Goal: Task Accomplishment & Management: Use online tool/utility

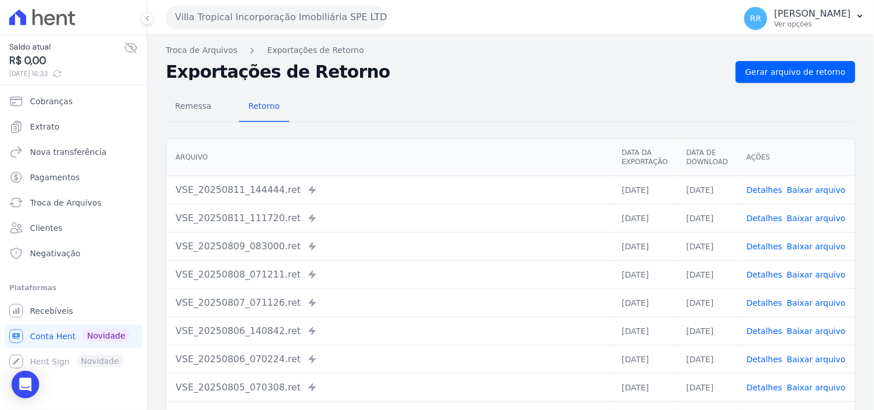
click at [194, 22] on button "Villa Tropical Incorporação Imobiliária SPE LTDA" at bounding box center [276, 17] width 221 height 23
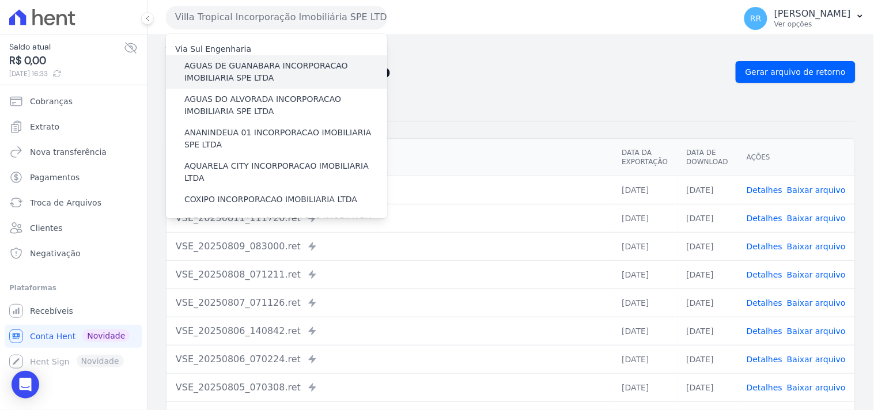
click at [263, 67] on label "AGUAS DE GUANABARA INCORPORACAO IMOBILIARIA SPE LTDA" at bounding box center [285, 72] width 203 height 24
click at [0, 0] on input "AGUAS DE GUANABARA INCORPORACAO IMOBILIARIA SPE LTDA" at bounding box center [0, 0] width 0 height 0
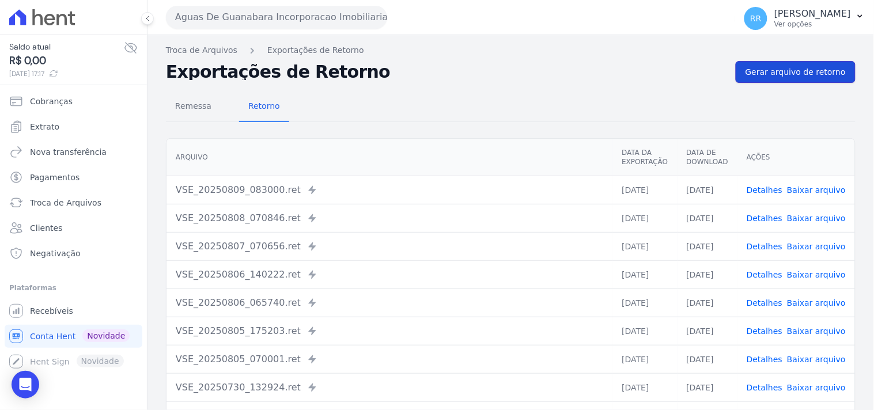
click at [819, 79] on link "Gerar arquivo de retorno" at bounding box center [796, 72] width 120 height 22
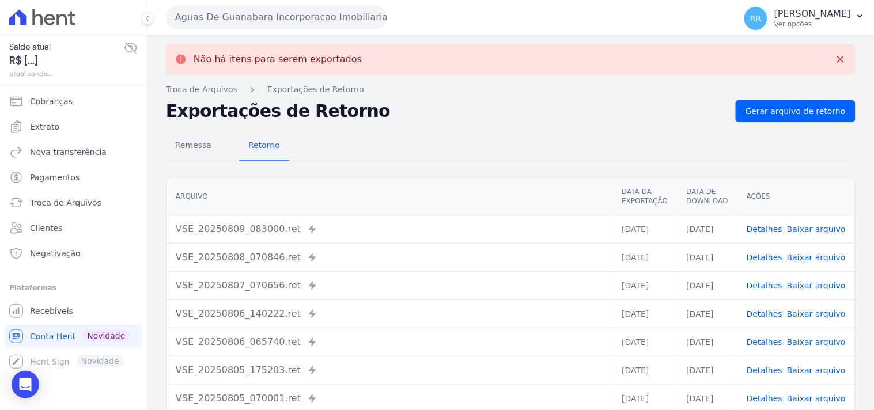
click at [313, 25] on button "Aguas De Guanabara Incorporacao Imobiliaria SPE LTDA" at bounding box center [276, 17] width 221 height 23
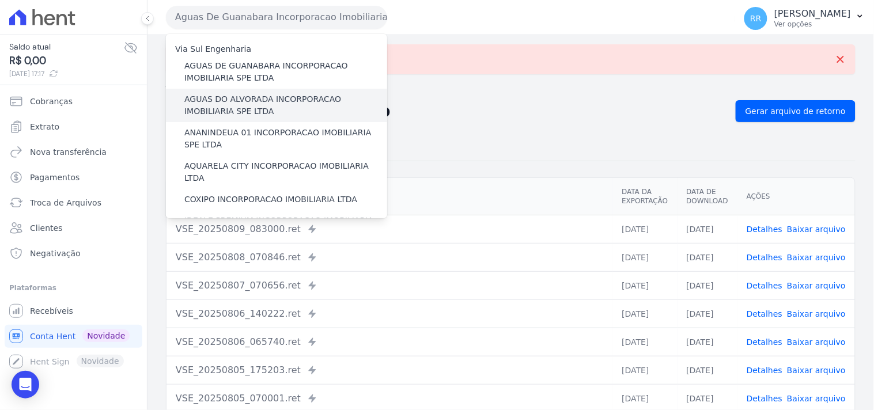
click at [268, 97] on label "AGUAS DO ALVORADA INCORPORACAO IMOBILIARIA SPE LTDA" at bounding box center [285, 105] width 203 height 24
click at [0, 0] on input "AGUAS DO ALVORADA INCORPORACAO IMOBILIARIA SPE LTDA" at bounding box center [0, 0] width 0 height 0
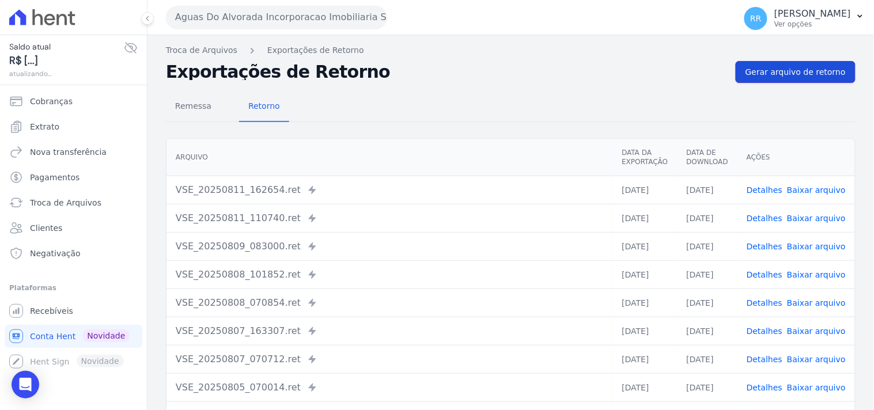
click at [799, 73] on span "Gerar arquivo de retorno" at bounding box center [796, 72] width 100 height 12
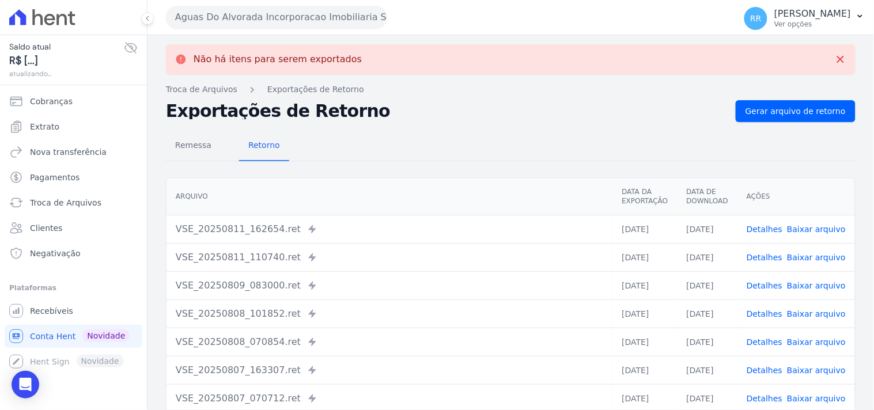
click at [285, 20] on button "Aguas Do Alvorada Incorporacao Imobiliaria SPE LTDA" at bounding box center [276, 17] width 221 height 23
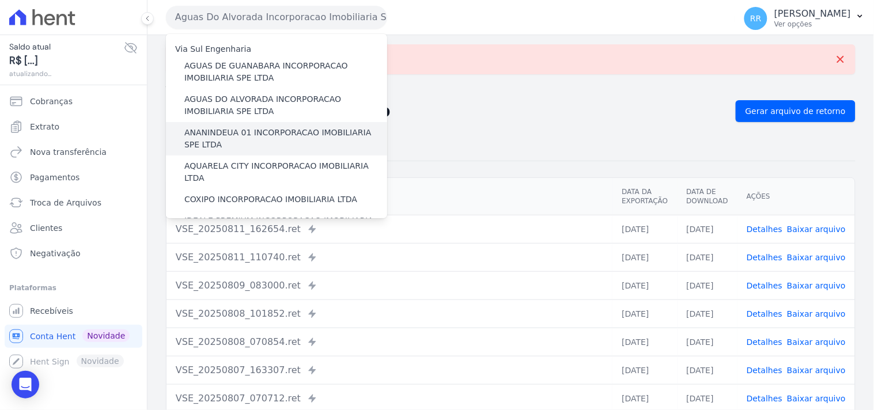
click at [260, 129] on label "ANANINDEUA 01 INCORPORACAO IMOBILIARIA SPE LTDA" at bounding box center [285, 139] width 203 height 24
click at [0, 0] on input "ANANINDEUA 01 INCORPORACAO IMOBILIARIA SPE LTDA" at bounding box center [0, 0] width 0 height 0
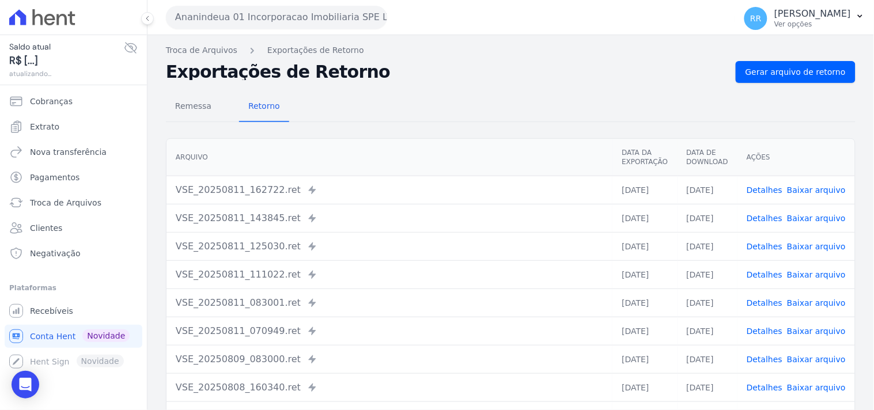
click at [793, 83] on div "Remessa Retorno [GEOGRAPHIC_DATA] Data da Exportação Data de Download Ações VSE…" at bounding box center [511, 291] width 690 height 417
click at [799, 66] on span "Gerar arquivo de retorno" at bounding box center [796, 72] width 100 height 12
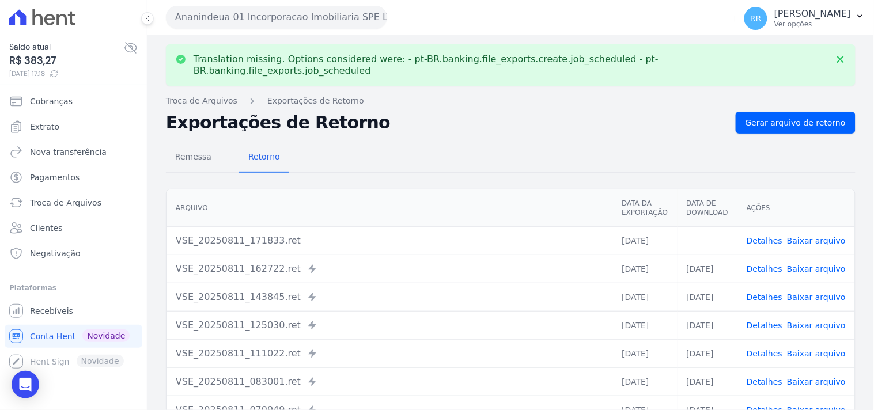
click at [803, 236] on link "Baixar arquivo" at bounding box center [816, 240] width 59 height 9
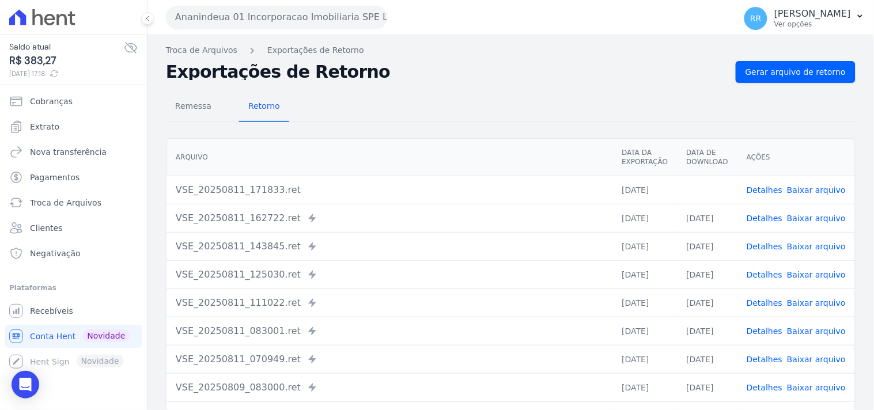
click at [324, 106] on div "Remessa Retorno" at bounding box center [511, 107] width 690 height 30
click at [250, 24] on button "Ananindeua 01 Incorporacao Imobiliaria SPE LTDA" at bounding box center [276, 17] width 221 height 23
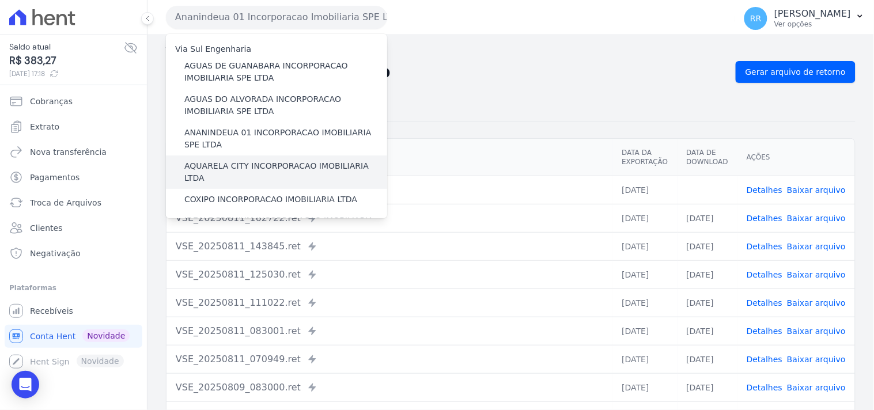
click at [210, 163] on label "AQUARELA CITY INCORPORACAO IMOBILIARIA LTDA" at bounding box center [285, 172] width 203 height 24
click at [0, 0] on input "AQUARELA CITY INCORPORACAO IMOBILIARIA LTDA" at bounding box center [0, 0] width 0 height 0
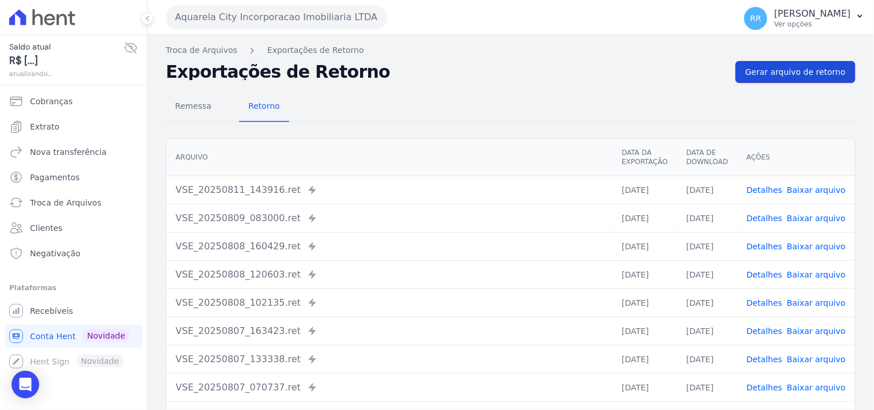
click at [803, 62] on link "Gerar arquivo de retorno" at bounding box center [796, 72] width 120 height 22
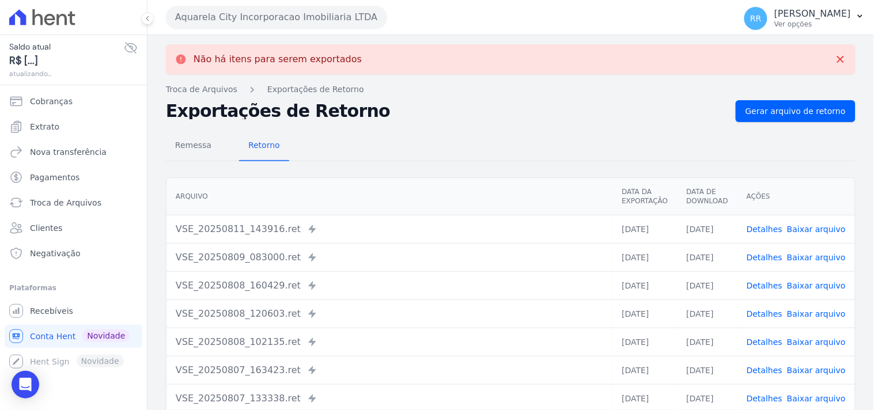
click at [332, 27] on button "Aquarela City Incorporacao Imobiliaria LTDA" at bounding box center [276, 17] width 221 height 23
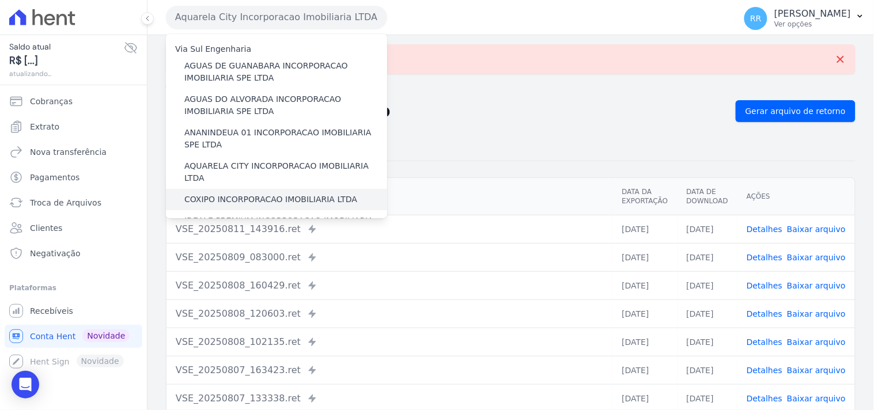
click at [228, 189] on div "COXIPO INCORPORACAO IMOBILIARIA LTDA" at bounding box center [276, 199] width 221 height 21
click at [225, 194] on label "COXIPO INCORPORACAO IMOBILIARIA LTDA" at bounding box center [270, 200] width 173 height 12
click at [0, 0] on input "COXIPO INCORPORACAO IMOBILIARIA LTDA" at bounding box center [0, 0] width 0 height 0
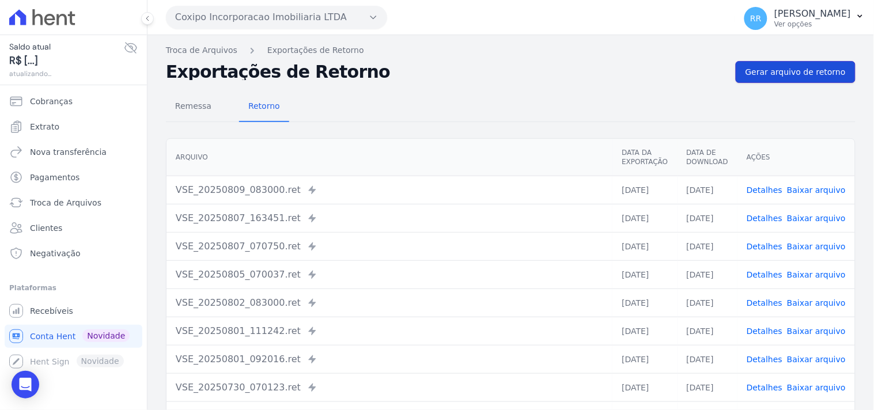
click at [791, 70] on span "Gerar arquivo de retorno" at bounding box center [796, 72] width 100 height 12
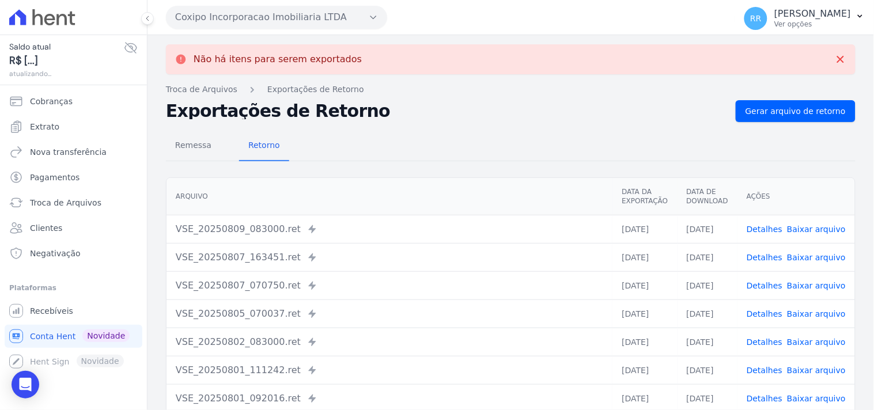
click at [273, 25] on button "Coxipo Incorporacao Imobiliaria LTDA" at bounding box center [276, 17] width 221 height 23
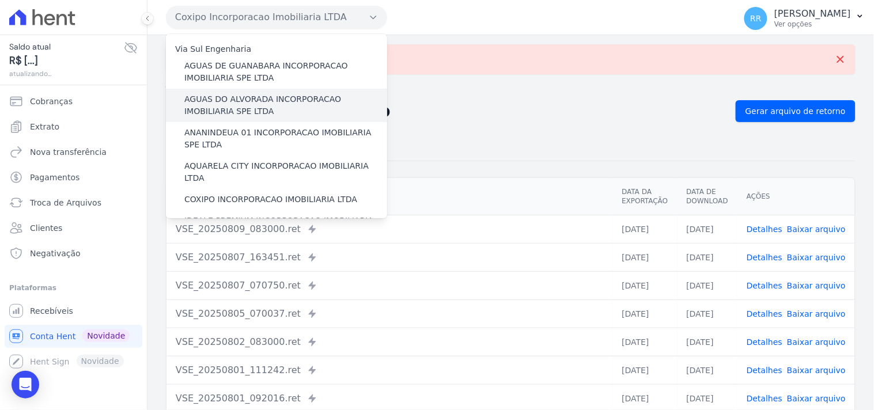
scroll to position [64, 0]
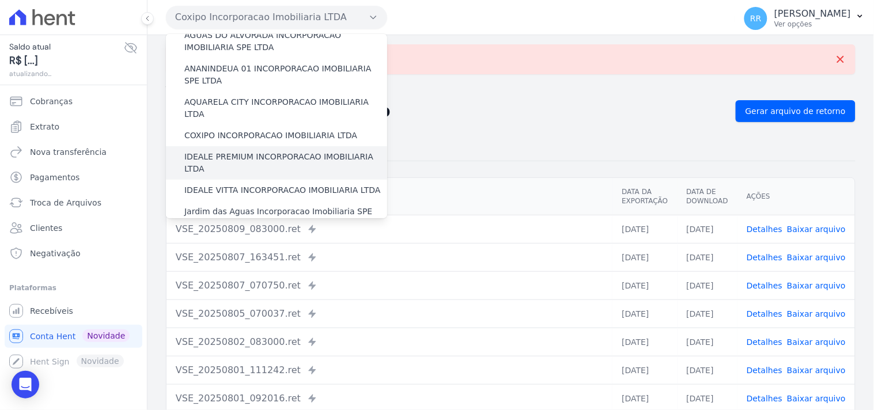
click at [219, 152] on label "IDEALE PREMIUM INCORPORACAO IMOBILIARIA LTDA" at bounding box center [285, 163] width 203 height 24
click at [0, 0] on input "IDEALE PREMIUM INCORPORACAO IMOBILIARIA LTDA" at bounding box center [0, 0] width 0 height 0
click at [223, 151] on label "IDEALE PREMIUM INCORPORACAO IMOBILIARIA LTDA" at bounding box center [285, 163] width 203 height 24
click at [0, 0] on input "IDEALE PREMIUM INCORPORACAO IMOBILIARIA LTDA" at bounding box center [0, 0] width 0 height 0
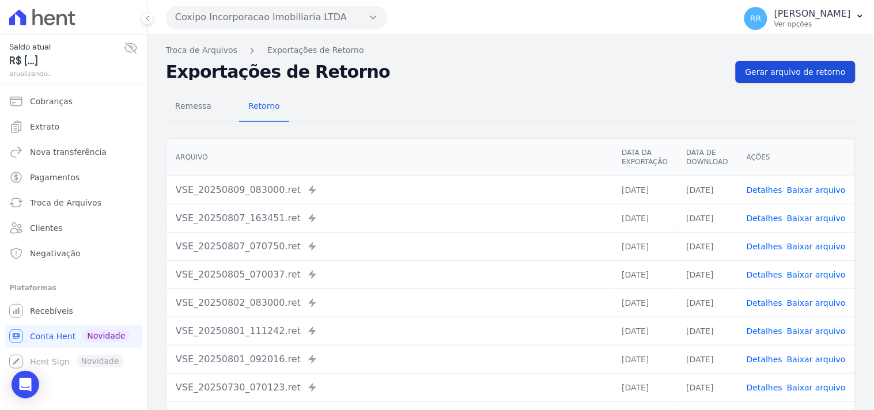
click at [838, 77] on link "Gerar arquivo de retorno" at bounding box center [796, 72] width 120 height 22
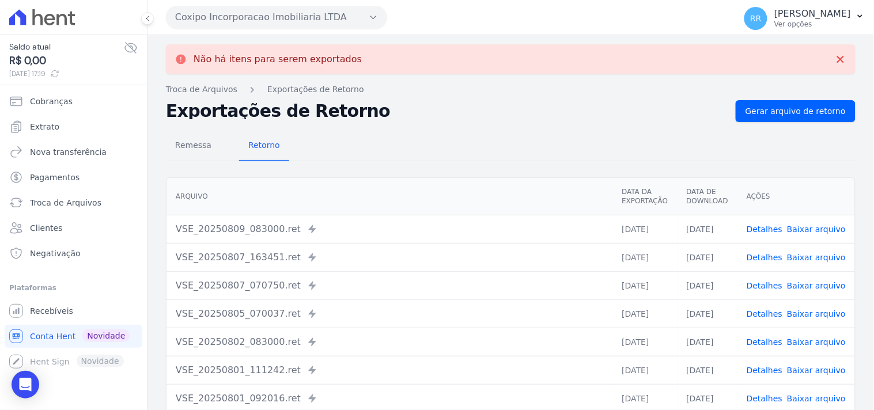
click at [361, 12] on button "Coxipo Incorporacao Imobiliaria LTDA" at bounding box center [276, 17] width 221 height 23
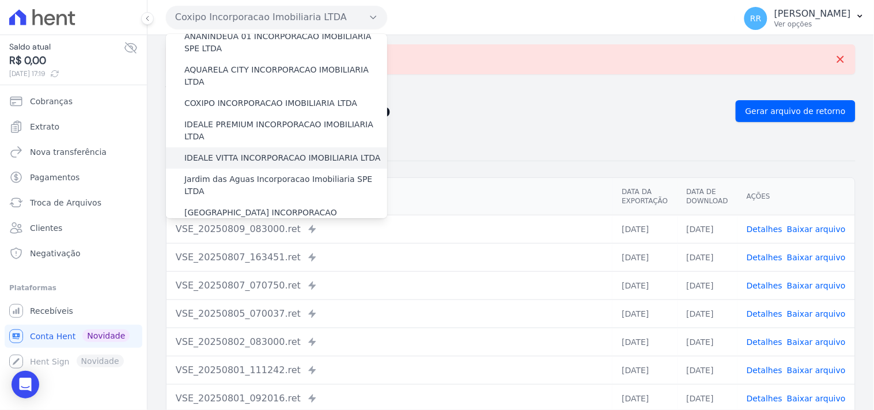
scroll to position [107, 0]
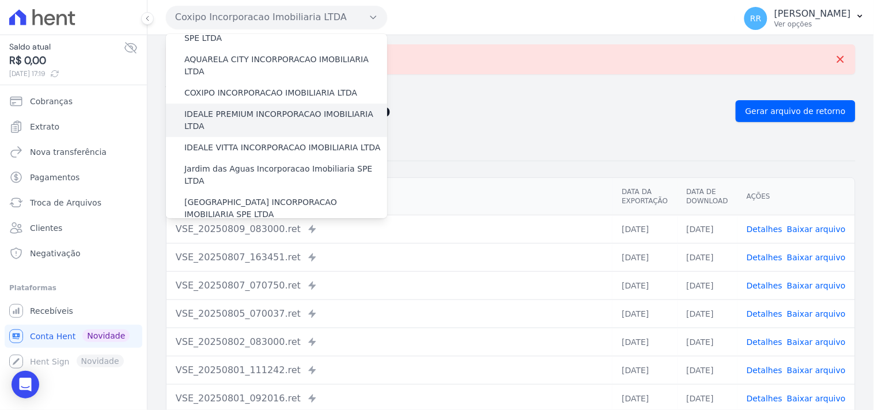
click at [205, 108] on label "IDEALE PREMIUM INCORPORACAO IMOBILIARIA LTDA" at bounding box center [285, 120] width 203 height 24
click at [0, 0] on input "IDEALE PREMIUM INCORPORACAO IMOBILIARIA LTDA" at bounding box center [0, 0] width 0 height 0
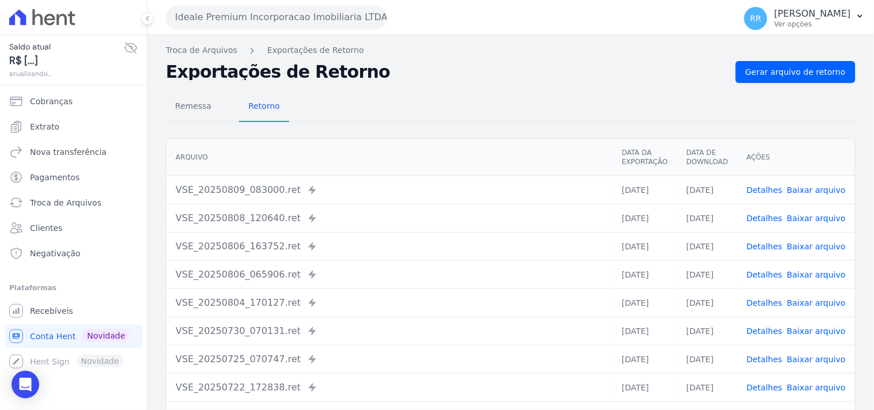
click at [735, 78] on div "Exportações de Retorno Gerar arquivo de retorno" at bounding box center [511, 72] width 690 height 22
click at [739, 77] on link "Gerar arquivo de retorno" at bounding box center [796, 72] width 120 height 22
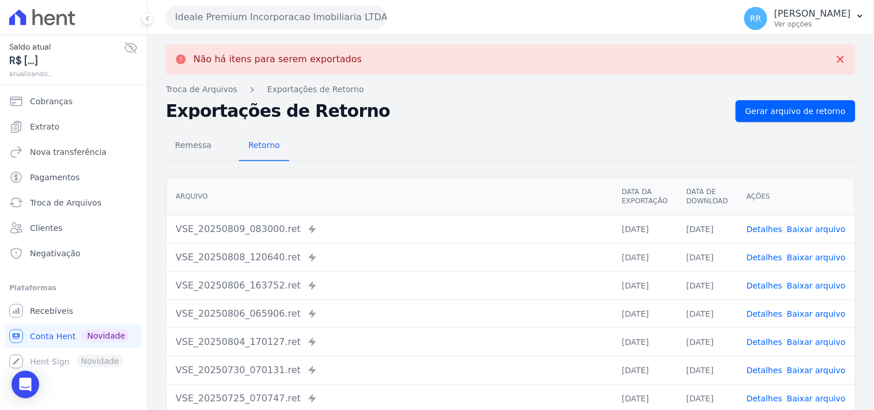
click at [252, 4] on div "Ideale Premium Incorporacao Imobiliaria LTDA Via Sul Engenharia AGUAS DE [GEOGR…" at bounding box center [448, 17] width 565 height 36
click at [238, 21] on button "Ideale Premium Incorporacao Imobiliaria LTDA" at bounding box center [276, 17] width 221 height 23
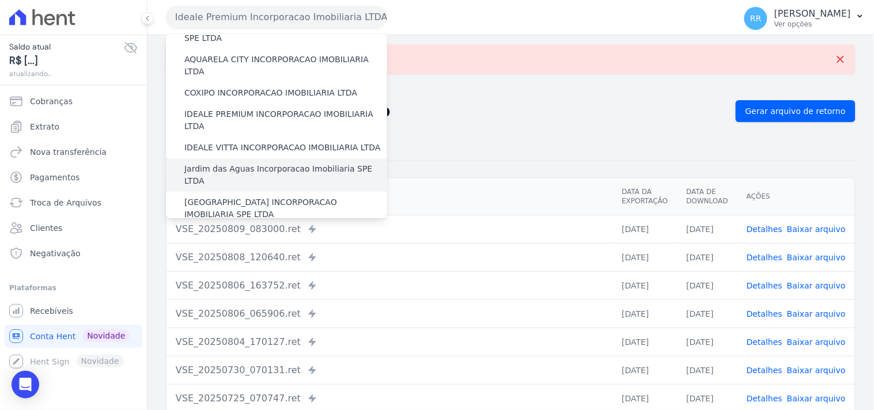
click at [232, 163] on label "Jardim das Aguas Incorporacao Imobiliaria SPE LTDA" at bounding box center [285, 175] width 203 height 24
click at [0, 0] on input "Jardim das Aguas Incorporacao Imobiliaria SPE LTDA" at bounding box center [0, 0] width 0 height 0
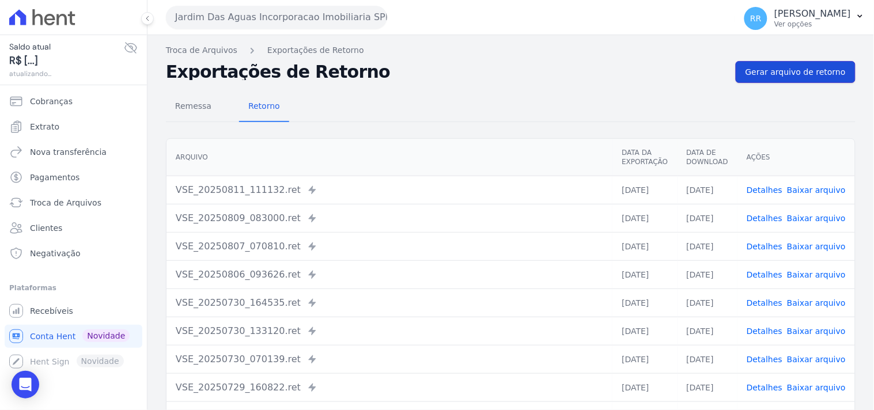
click at [797, 78] on link "Gerar arquivo de retorno" at bounding box center [796, 72] width 120 height 22
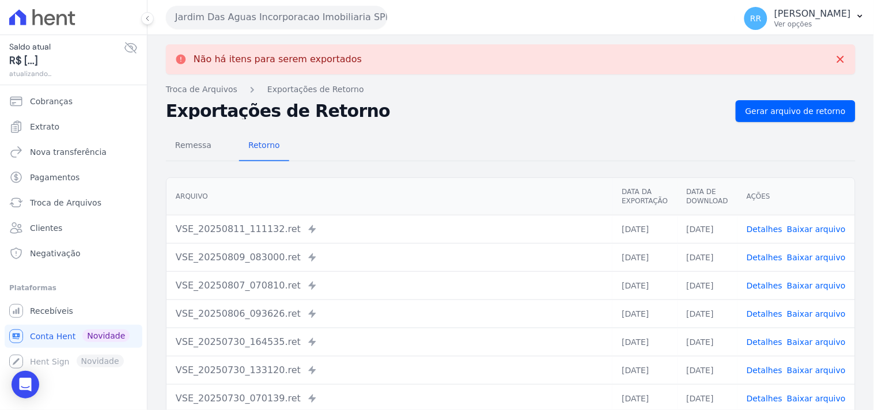
click at [329, 8] on button "Jardim Das Aguas Incorporacao Imobiliaria SPE LTDA" at bounding box center [276, 17] width 221 height 23
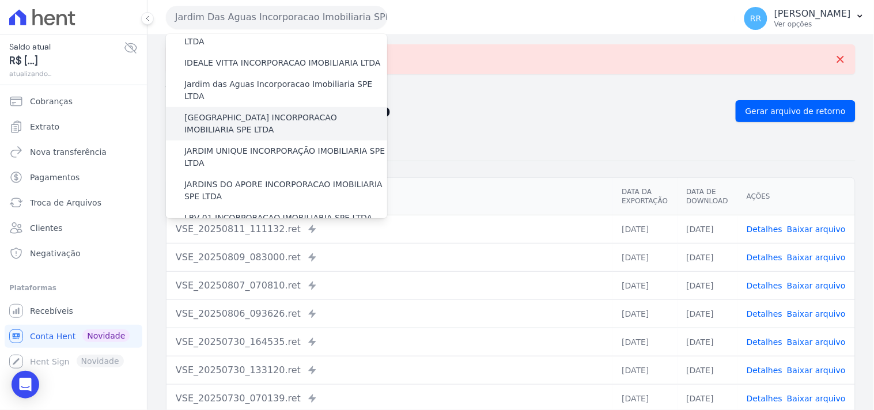
scroll to position [192, 0]
click at [261, 111] on label "[GEOGRAPHIC_DATA] INCORPORACAO IMOBILIARIA SPE LTDA" at bounding box center [285, 123] width 203 height 24
click at [0, 0] on input "[GEOGRAPHIC_DATA] INCORPORACAO IMOBILIARIA SPE LTDA" at bounding box center [0, 0] width 0 height 0
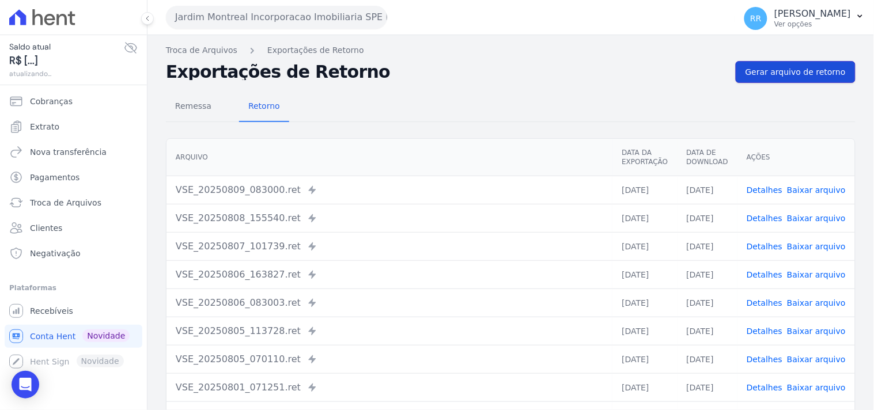
click at [759, 80] on link "Gerar arquivo de retorno" at bounding box center [796, 72] width 120 height 22
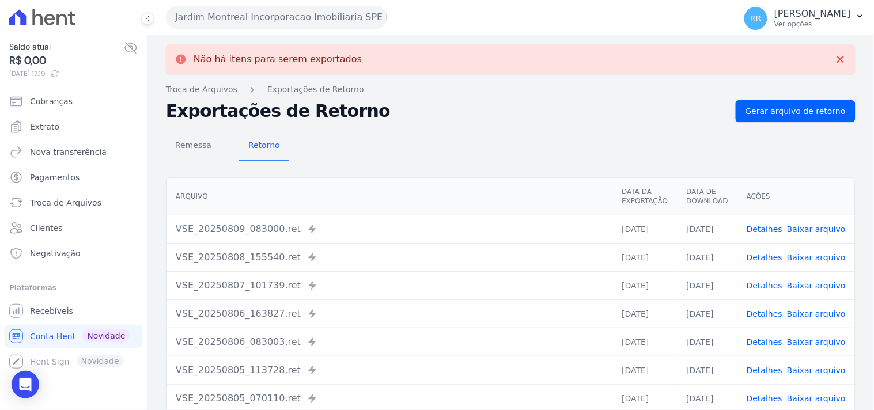
click at [306, 20] on button "Jardim Montreal Incorporacao Imobiliaria SPE LTDA" at bounding box center [276, 17] width 221 height 23
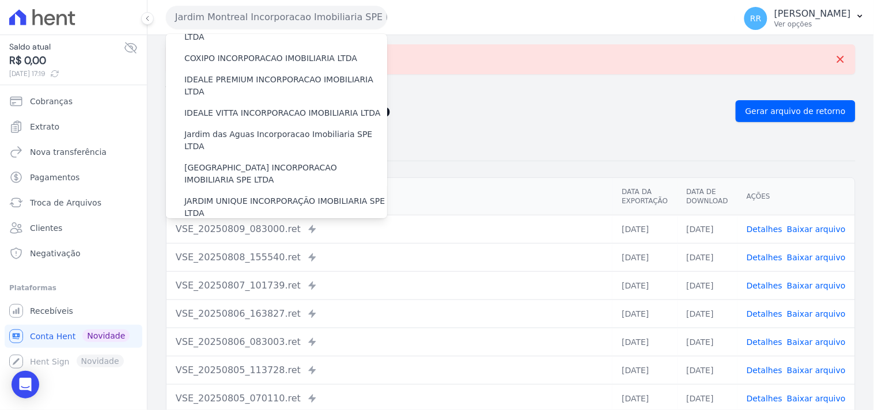
scroll to position [171, 0]
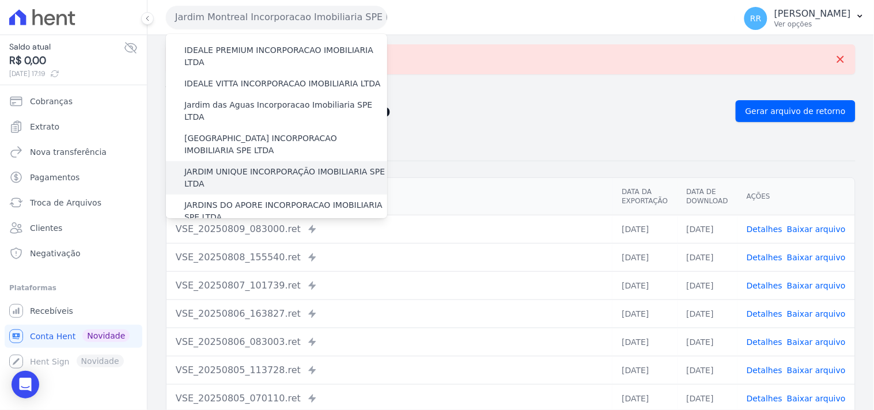
click at [245, 166] on label "JARDIM UNIQUE INCORPORAÇÃO IMOBILIARIA SPE LTDA" at bounding box center [285, 178] width 203 height 24
click at [0, 0] on input "JARDIM UNIQUE INCORPORAÇÃO IMOBILIARIA SPE LTDA" at bounding box center [0, 0] width 0 height 0
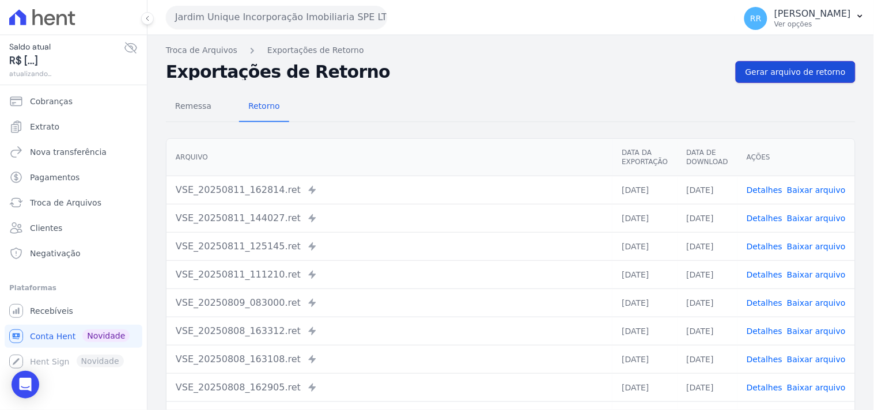
click at [764, 80] on link "Gerar arquivo de retorno" at bounding box center [796, 72] width 120 height 22
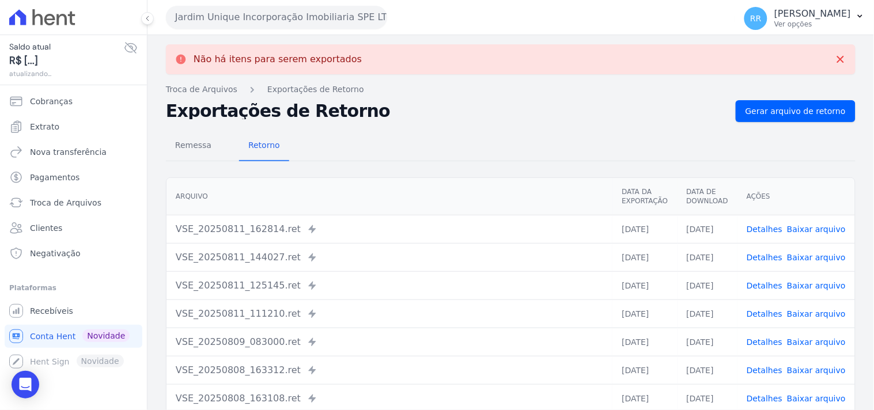
click at [306, 20] on button "Jardim Unique Incorporação Imobiliaria SPE LTDA" at bounding box center [276, 17] width 221 height 23
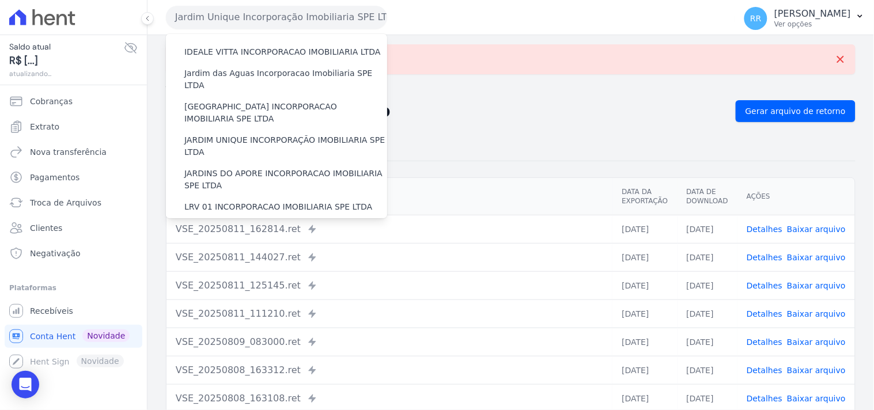
scroll to position [213, 0]
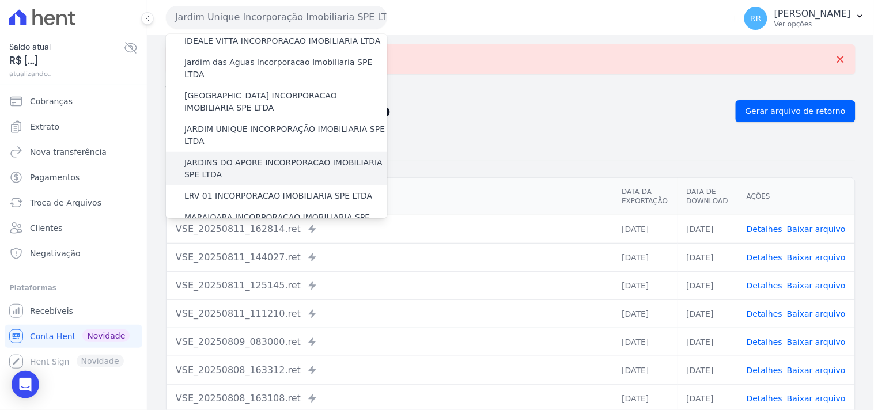
click at [256, 157] on label "JARDINS DO APORE INCORPORACAO IMOBILIARIA SPE LTDA" at bounding box center [285, 169] width 203 height 24
click at [0, 0] on input "JARDINS DO APORE INCORPORACAO IMOBILIARIA SPE LTDA" at bounding box center [0, 0] width 0 height 0
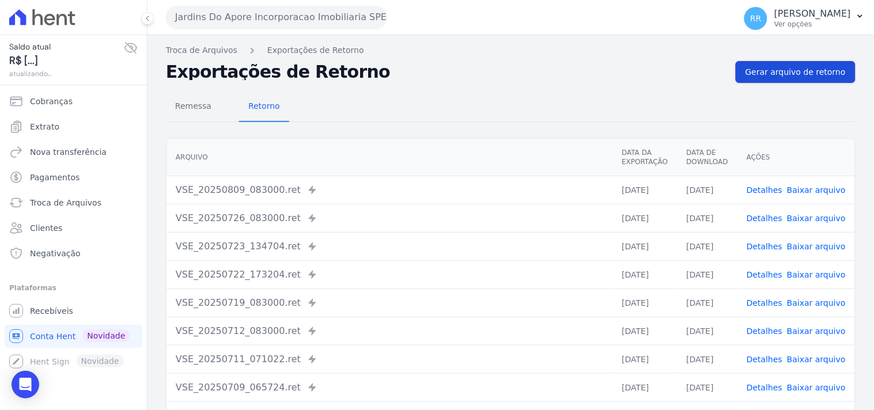
click at [781, 79] on link "Gerar arquivo de retorno" at bounding box center [796, 72] width 120 height 22
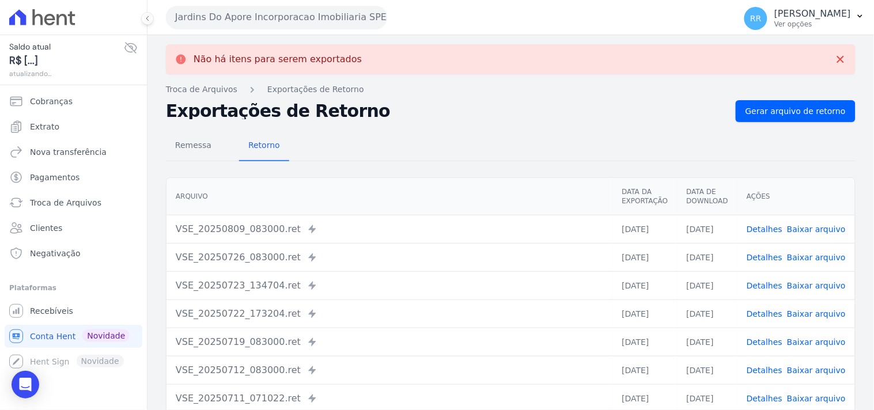
click at [289, 13] on button "Jardins Do Apore Incorporacao Imobiliaria SPE LTDA" at bounding box center [276, 17] width 221 height 23
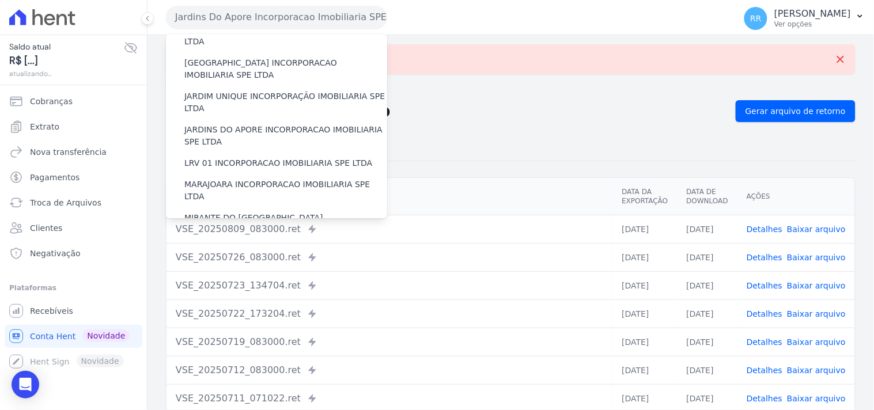
scroll to position [256, 0]
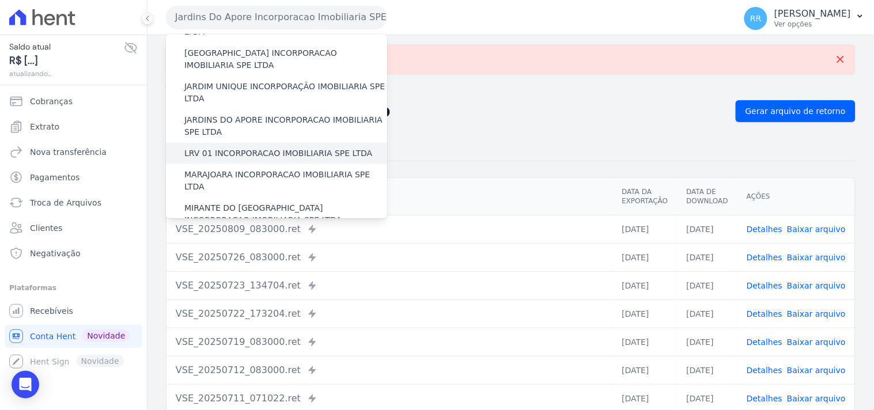
click at [263, 148] on label "LRV 01 INCORPORACAO IMOBILIARIA SPE LTDA" at bounding box center [278, 154] width 188 height 12
click at [0, 0] on input "LRV 01 INCORPORACAO IMOBILIARIA SPE LTDA" at bounding box center [0, 0] width 0 height 0
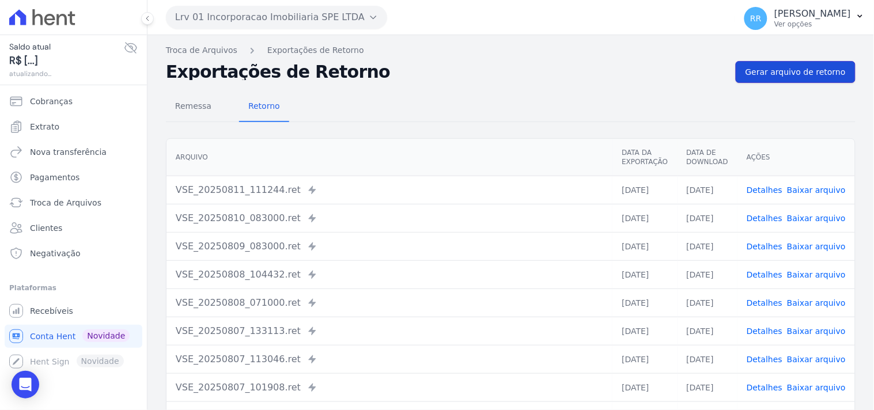
click at [826, 69] on span "Gerar arquivo de retorno" at bounding box center [796, 72] width 100 height 12
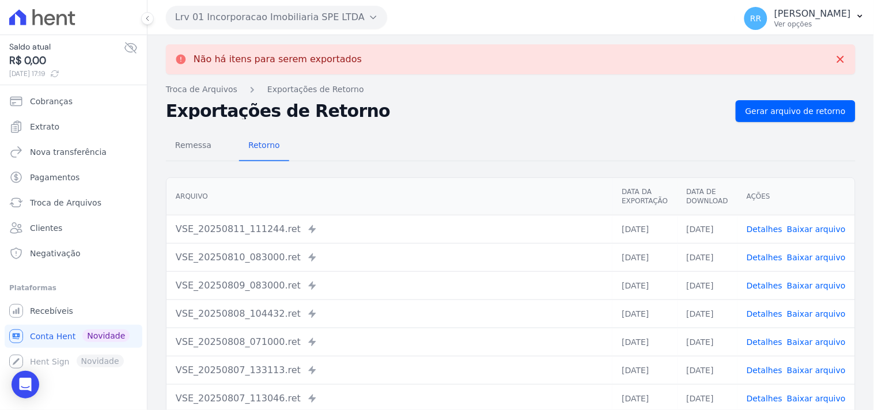
click at [303, 28] on button "Lrv 01 Incorporacao Imobiliaria SPE LTDA" at bounding box center [276, 17] width 221 height 23
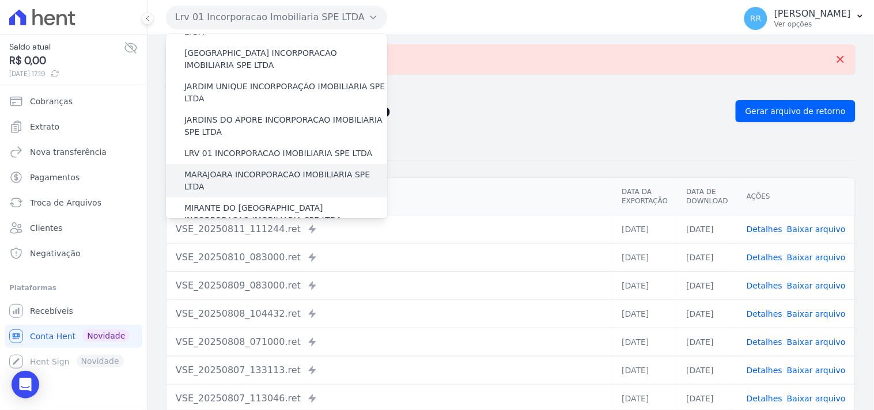
click at [261, 169] on label "MARAJOARA INCORPORACAO IMOBILIARIA SPE LTDA" at bounding box center [285, 181] width 203 height 24
click at [0, 0] on input "MARAJOARA INCORPORACAO IMOBILIARIA SPE LTDA" at bounding box center [0, 0] width 0 height 0
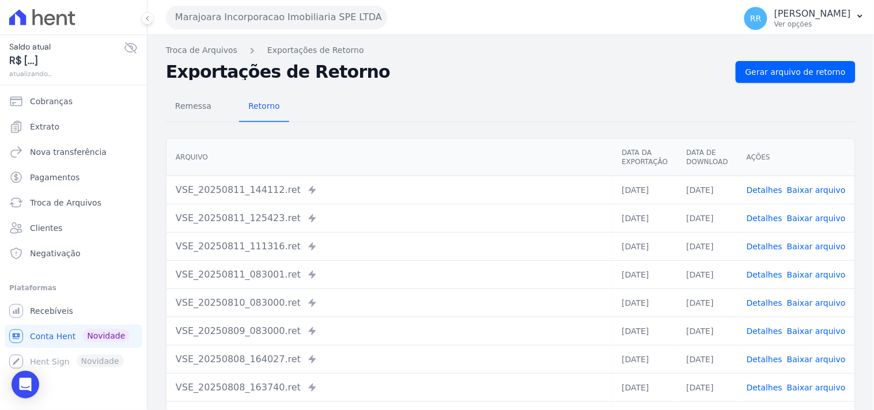
click at [776, 60] on div "Troca de Arquivos Exportações de Retorno Exportações de Retorno Gerar arquivo d…" at bounding box center [511, 272] width 727 height 474
click at [770, 69] on span "Gerar arquivo de retorno" at bounding box center [796, 72] width 100 height 12
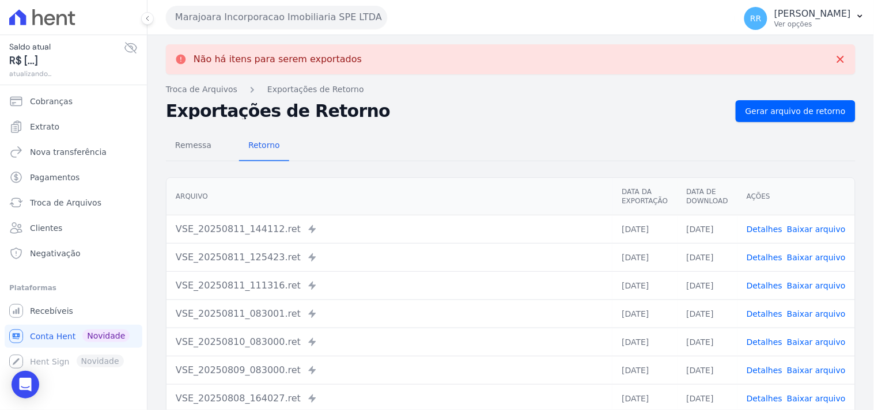
click at [327, 22] on button "Marajoara Incorporacao Imobiliaria SPE LTDA" at bounding box center [276, 17] width 221 height 23
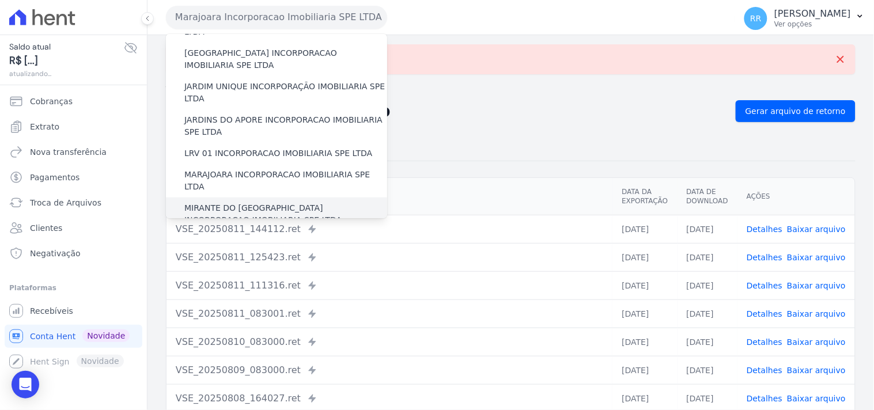
click at [239, 202] on label "MIRANTE DO [GEOGRAPHIC_DATA] INCORPORACAO IMOBILIARIA SPE LTDA" at bounding box center [285, 214] width 203 height 24
click at [0, 0] on input "MIRANTE DO [GEOGRAPHIC_DATA] INCORPORACAO IMOBILIARIA SPE LTDA" at bounding box center [0, 0] width 0 height 0
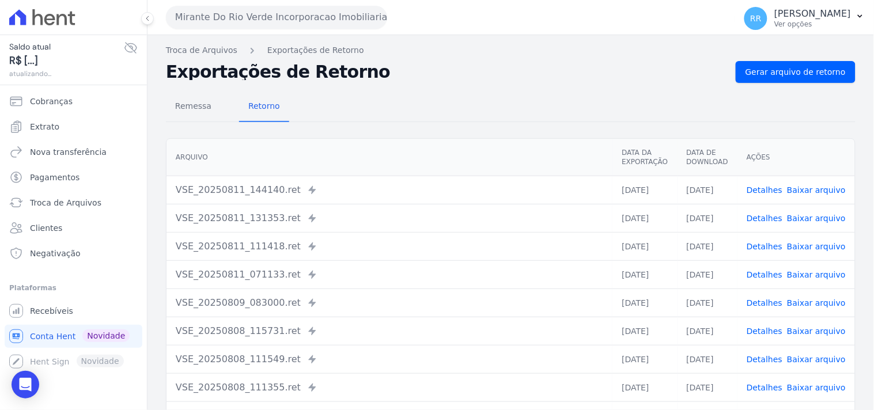
click at [773, 99] on div "Remessa Retorno" at bounding box center [511, 107] width 690 height 30
click at [779, 64] on link "Gerar arquivo de retorno" at bounding box center [796, 72] width 120 height 22
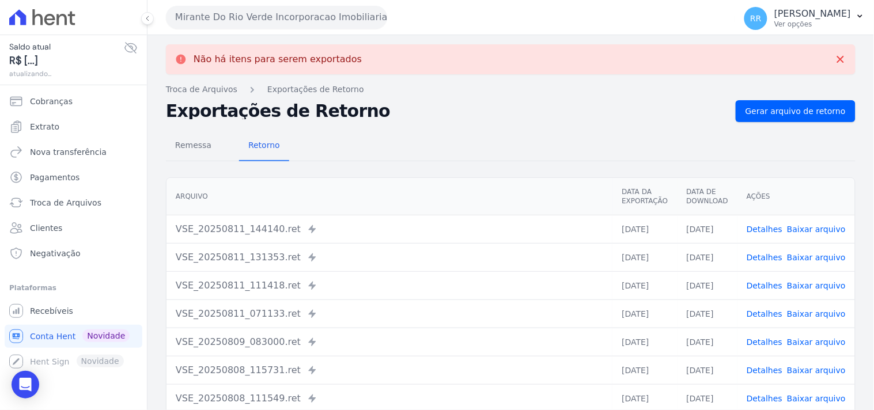
click at [304, 12] on button "Mirante Do Rio Verde Incorporacao Imobiliaria SPE LTDA" at bounding box center [276, 17] width 221 height 23
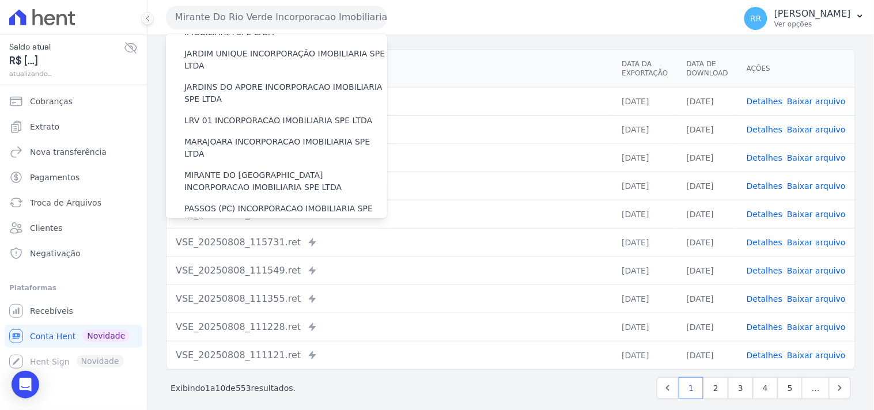
scroll to position [298, 0]
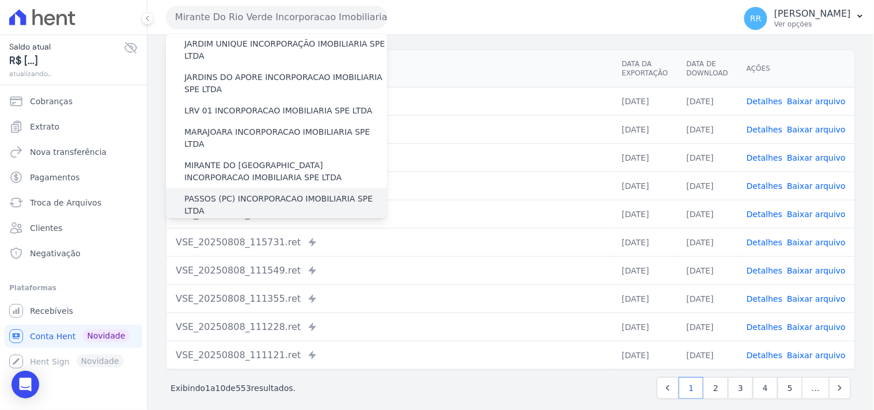
click at [237, 193] on label "PASSOS (PC) INCORPORACAO IMOBILIARIA SPE LTDA" at bounding box center [285, 205] width 203 height 24
click at [0, 0] on input "PASSOS (PC) INCORPORACAO IMOBILIARIA SPE LTDA" at bounding box center [0, 0] width 0 height 0
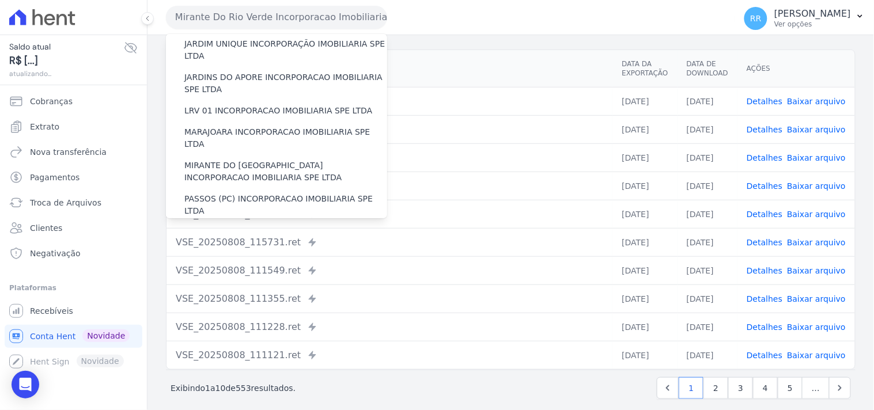
scroll to position [0, 0]
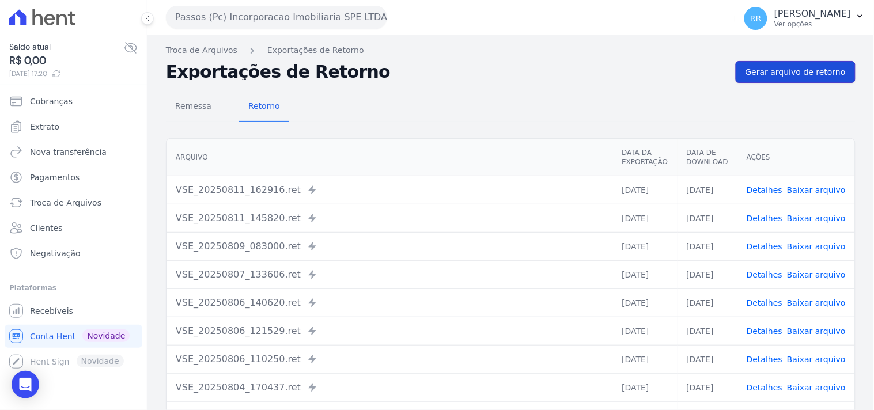
click at [808, 68] on span "Gerar arquivo de retorno" at bounding box center [796, 72] width 100 height 12
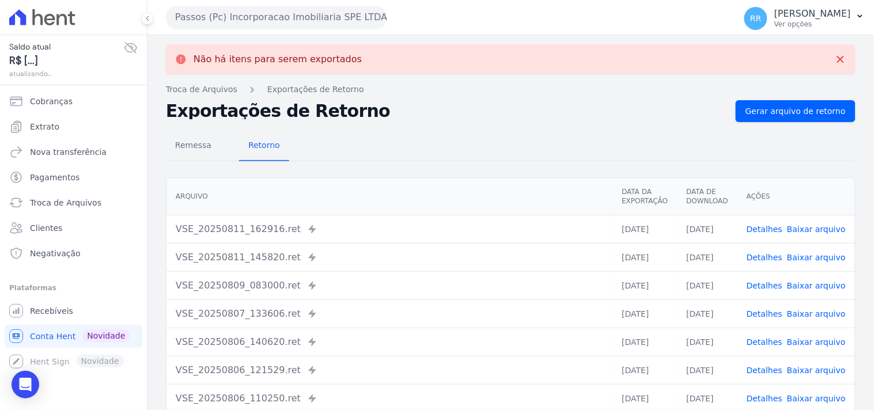
click at [324, 27] on button "Passos (Pc) Incorporacao Imobiliaria SPE LTDA" at bounding box center [276, 17] width 221 height 23
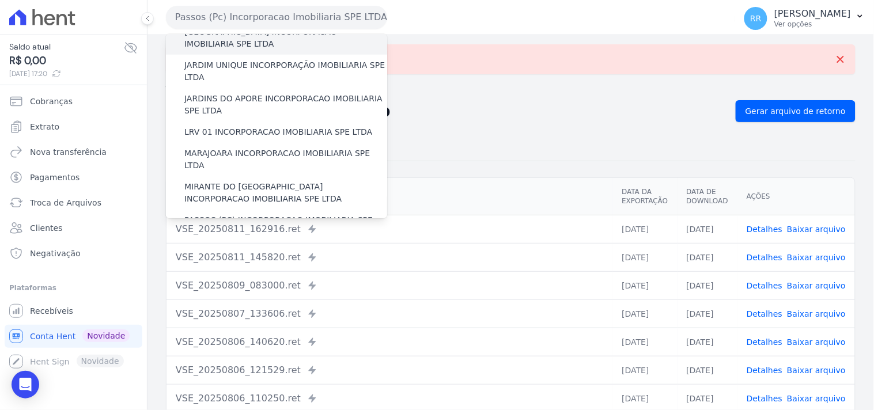
scroll to position [320, 0]
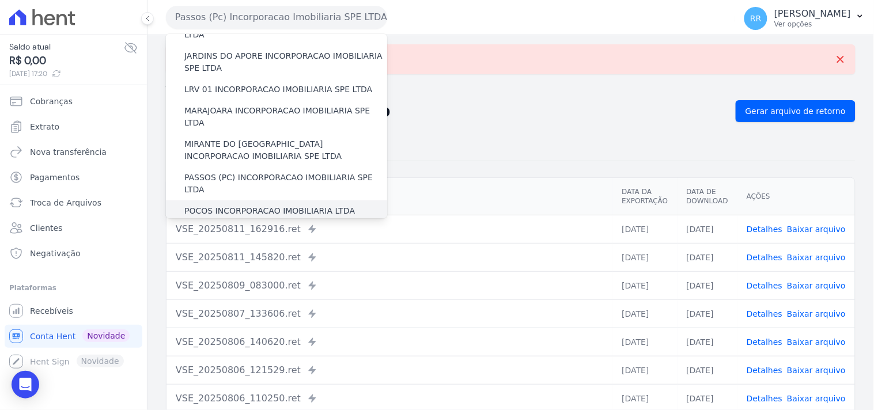
click at [273, 201] on div "POCOS INCORPORACAO IMOBILIARIA LTDA" at bounding box center [276, 211] width 221 height 21
click at [268, 205] on label "POCOS INCORPORACAO IMOBILIARIA LTDA" at bounding box center [269, 211] width 171 height 12
click at [0, 0] on input "POCOS INCORPORACAO IMOBILIARIA LTDA" at bounding box center [0, 0] width 0 height 0
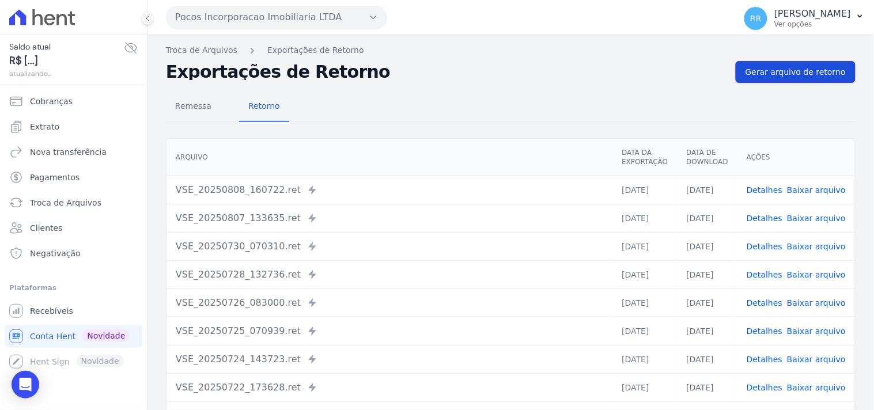
click at [808, 66] on span "Gerar arquivo de retorno" at bounding box center [796, 72] width 100 height 12
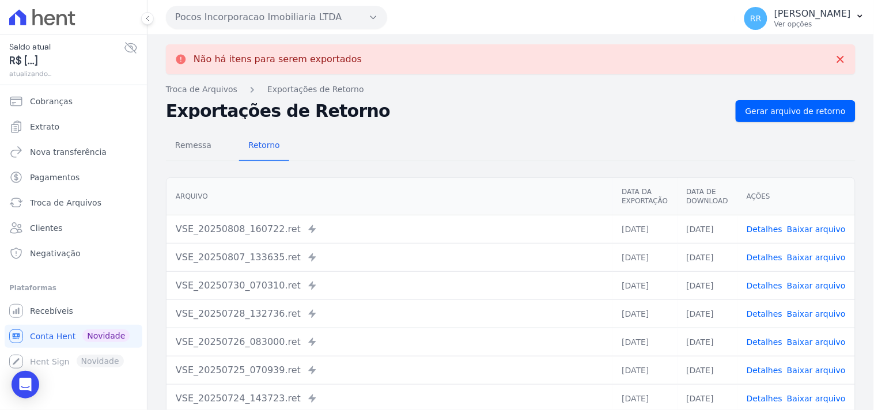
click at [249, 16] on button "Pocos Incorporacao Imobiliaria LTDA" at bounding box center [276, 17] width 221 height 23
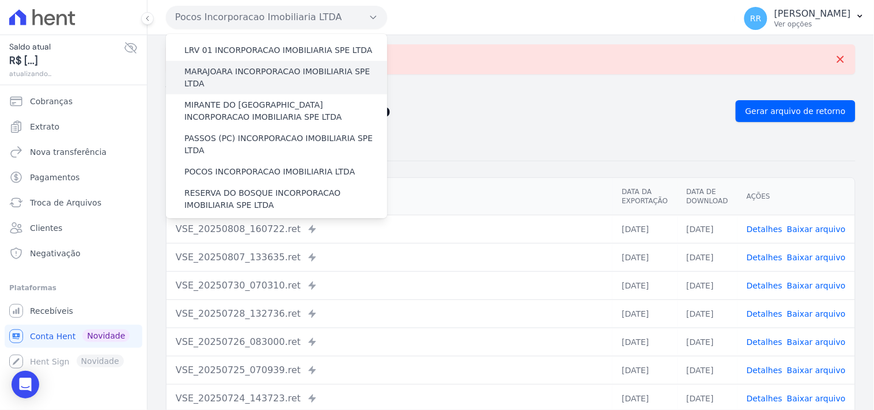
scroll to position [363, 0]
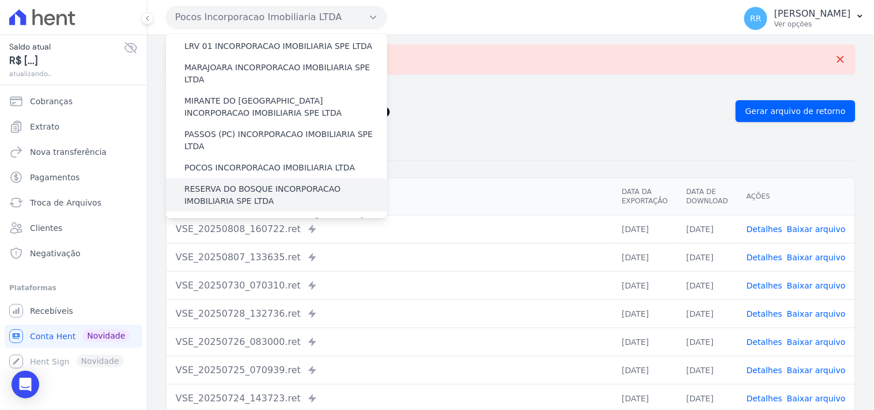
click at [254, 183] on label "RESERVA DO BOSQUE INCORPORACAO IMOBILIARIA SPE LTDA" at bounding box center [285, 195] width 203 height 24
click at [0, 0] on input "RESERVA DO BOSQUE INCORPORACAO IMOBILIARIA SPE LTDA" at bounding box center [0, 0] width 0 height 0
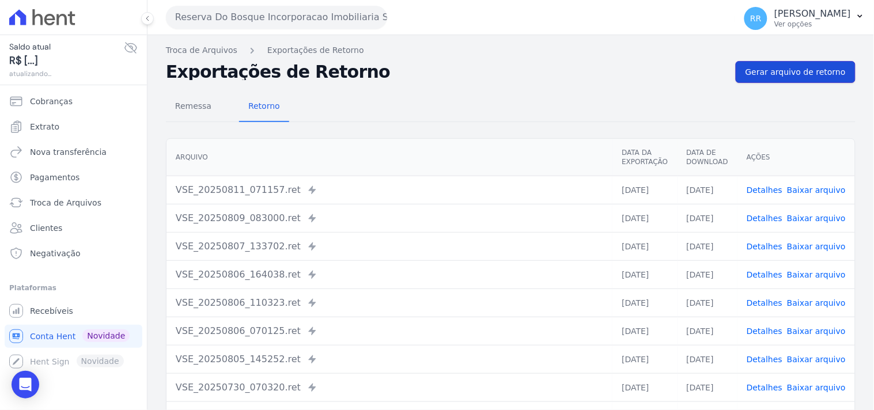
click at [802, 78] on link "Gerar arquivo de retorno" at bounding box center [796, 72] width 120 height 22
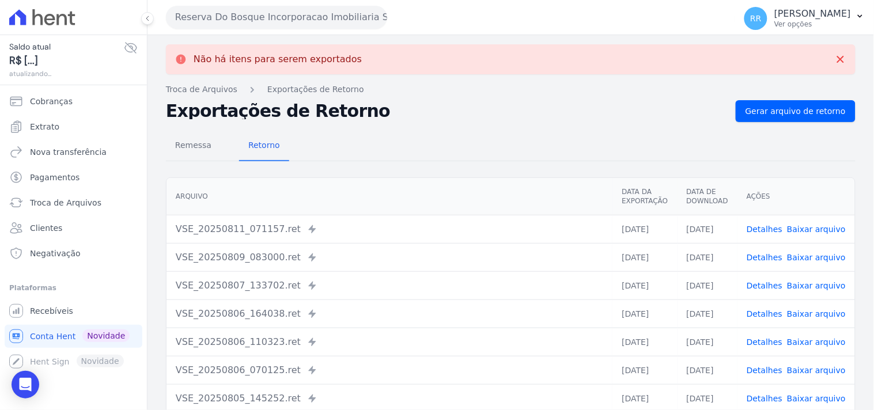
click at [300, 24] on button "Reserva Do Bosque Incorporacao Imobiliaria SPE LTDA" at bounding box center [276, 17] width 221 height 23
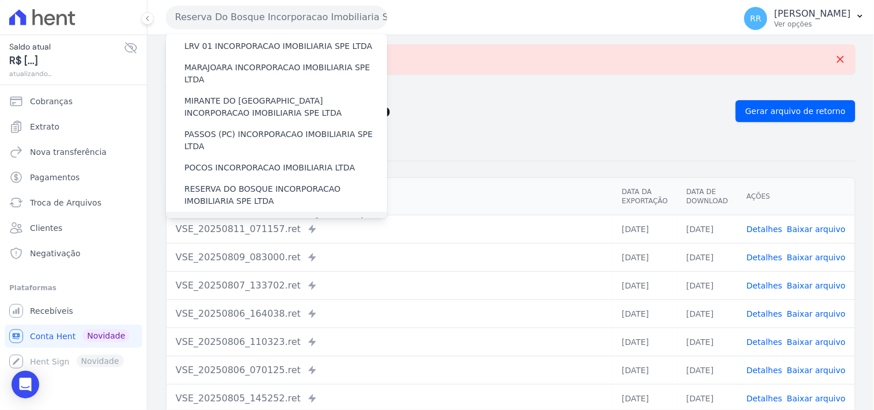
click at [228, 217] on label "RONDONOPOLIS 1 INCORPORAÇÃO IMOBILIÁRIA SPE LTDA" at bounding box center [285, 229] width 203 height 24
click at [0, 0] on input "RONDONOPOLIS 1 INCORPORAÇÃO IMOBILIÁRIA SPE LTDA" at bounding box center [0, 0] width 0 height 0
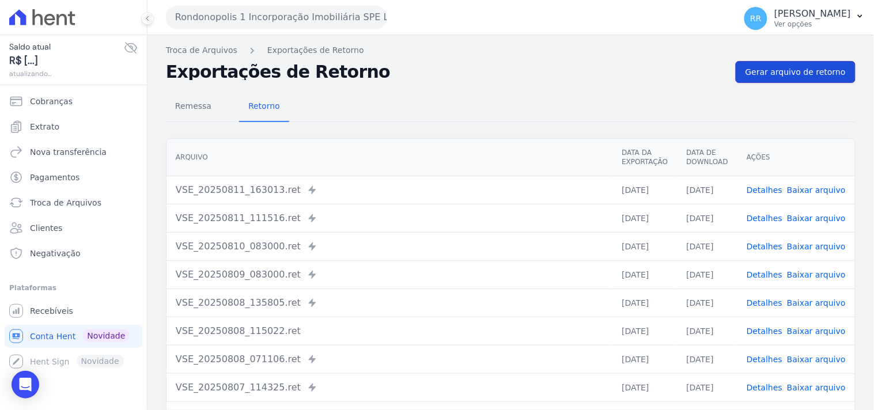
click at [780, 77] on span "Gerar arquivo de retorno" at bounding box center [796, 72] width 100 height 12
click at [309, 25] on button "Rondonopolis 1 Incorporação Imobiliária SPE LTDA" at bounding box center [276, 17] width 221 height 23
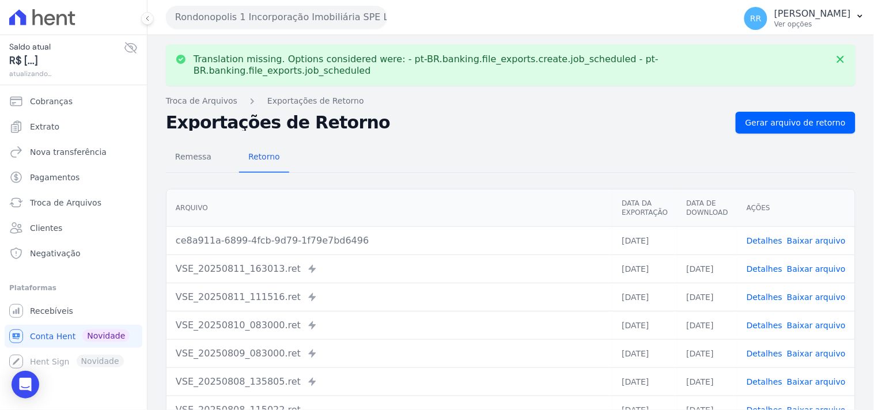
click at [801, 236] on link "Baixar arquivo" at bounding box center [816, 240] width 59 height 9
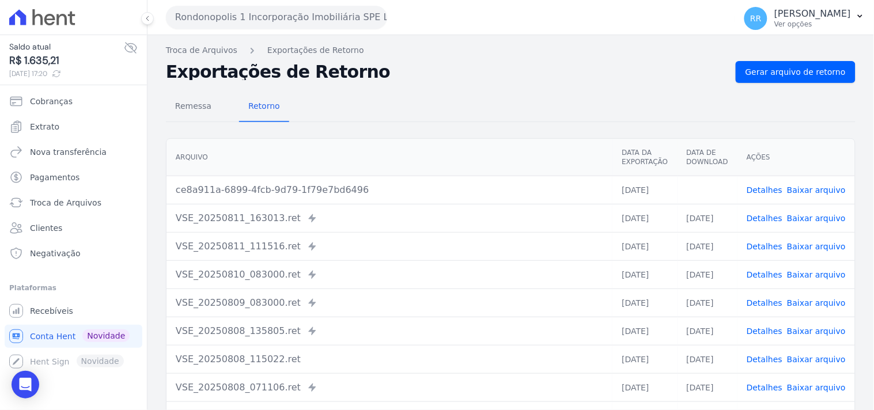
click at [435, 58] on div "Translation missing. Options considered were: - pt-BR.banking.file_exports.crea…" at bounding box center [511, 272] width 727 height 474
click at [289, 17] on button "Rondonopolis 1 Incorporação Imobiliária SPE LTDA" at bounding box center [276, 17] width 221 height 23
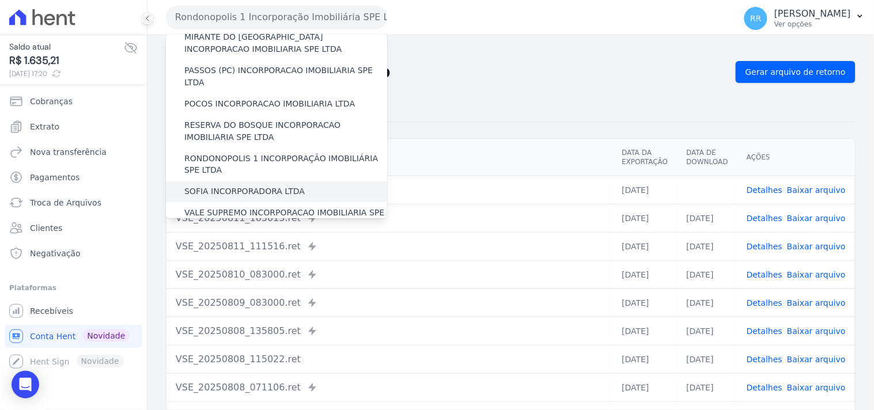
scroll to position [469, 0]
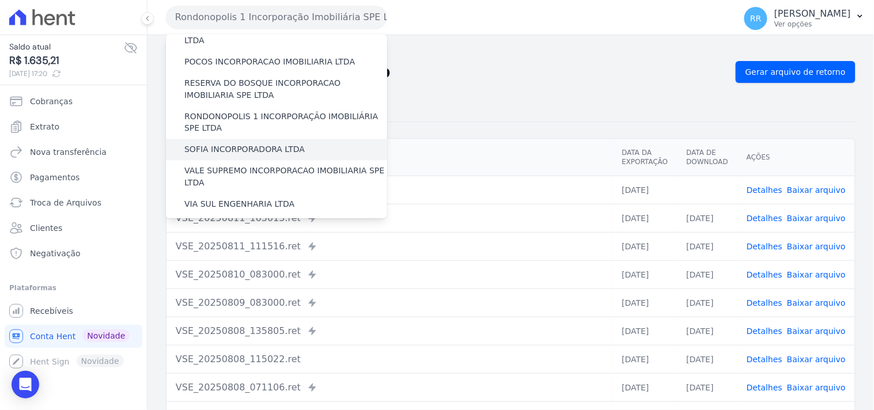
click at [228, 144] on label "SOFIA INCORPORADORA LTDA" at bounding box center [244, 150] width 120 height 12
click at [0, 0] on input "SOFIA INCORPORADORA LTDA" at bounding box center [0, 0] width 0 height 0
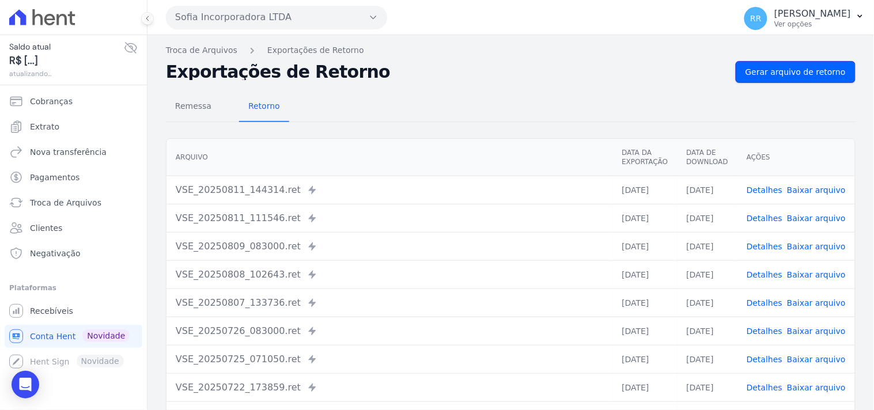
click at [753, 66] on span "Gerar arquivo de retorno" at bounding box center [796, 72] width 100 height 12
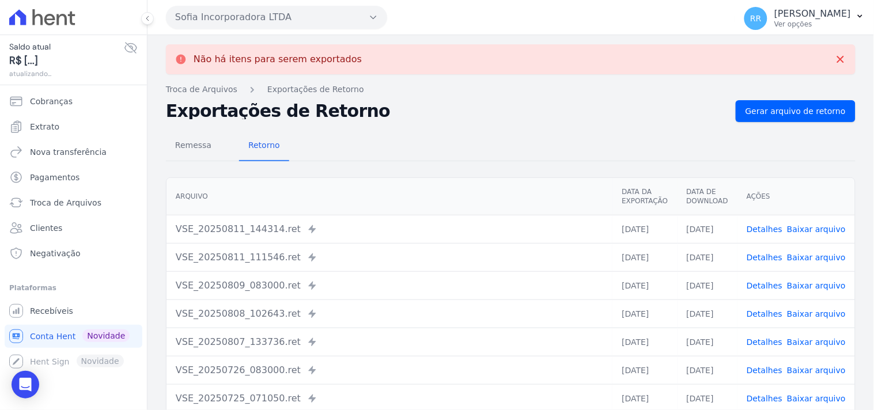
click at [225, 3] on div "Sofia Incorporadora LTDA Via Sul Engenharia AGUAS DE [GEOGRAPHIC_DATA] INCORPOR…" at bounding box center [448, 17] width 565 height 36
click at [217, 13] on button "Sofia Incorporadora LTDA" at bounding box center [276, 17] width 221 height 23
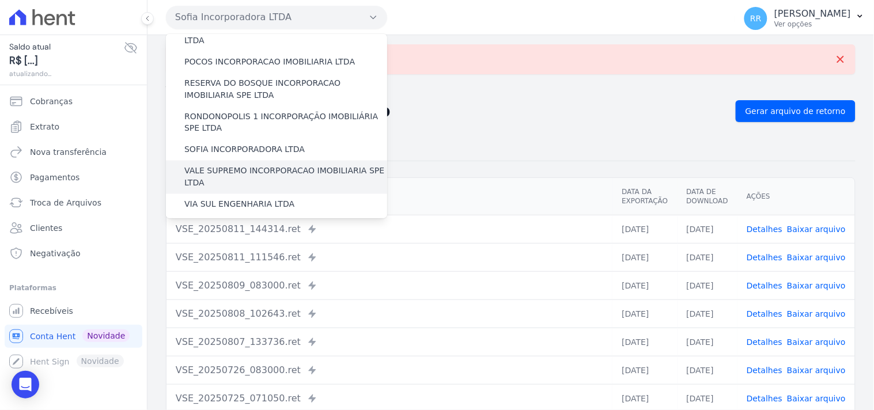
click at [244, 165] on label "VALE SUPREMO INCORPORACAO IMOBILIARIA SPE LTDA" at bounding box center [285, 177] width 203 height 24
click at [0, 0] on input "VALE SUPREMO INCORPORACAO IMOBILIARIA SPE LTDA" at bounding box center [0, 0] width 0 height 0
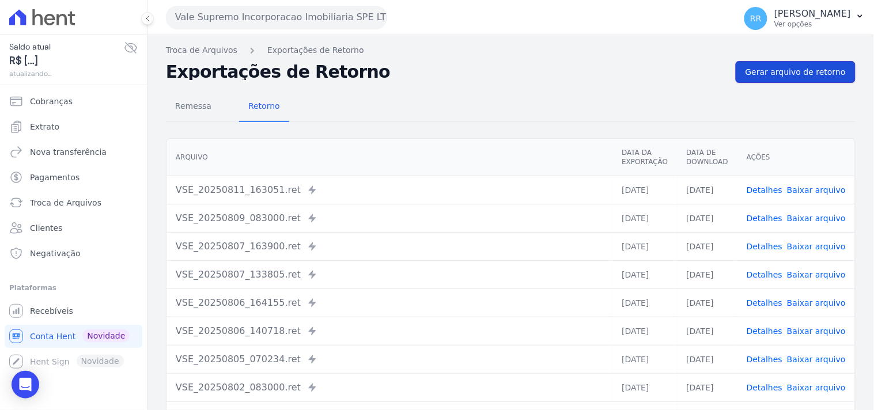
click at [771, 67] on span "Gerar arquivo de retorno" at bounding box center [796, 72] width 100 height 12
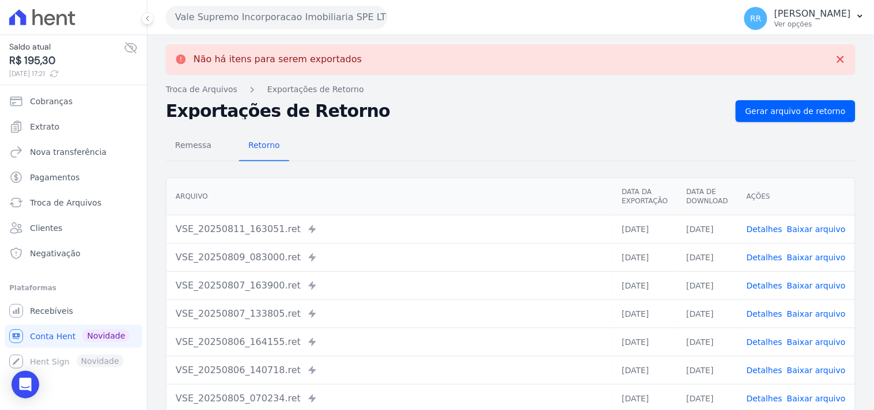
click at [297, 23] on button "Vale Supremo Incorporacao Imobiliaria SPE LTDA" at bounding box center [276, 17] width 221 height 23
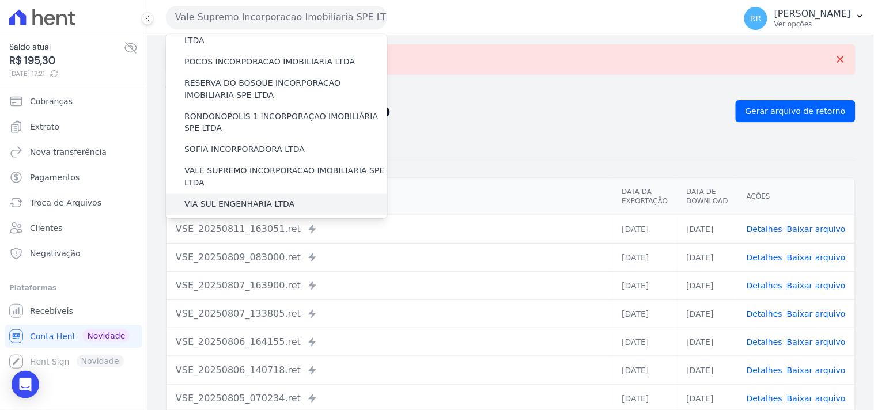
click at [226, 199] on label "VIA SUL ENGENHARIA LTDA" at bounding box center [239, 205] width 110 height 12
click at [0, 0] on input "VIA SUL ENGENHARIA LTDA" at bounding box center [0, 0] width 0 height 0
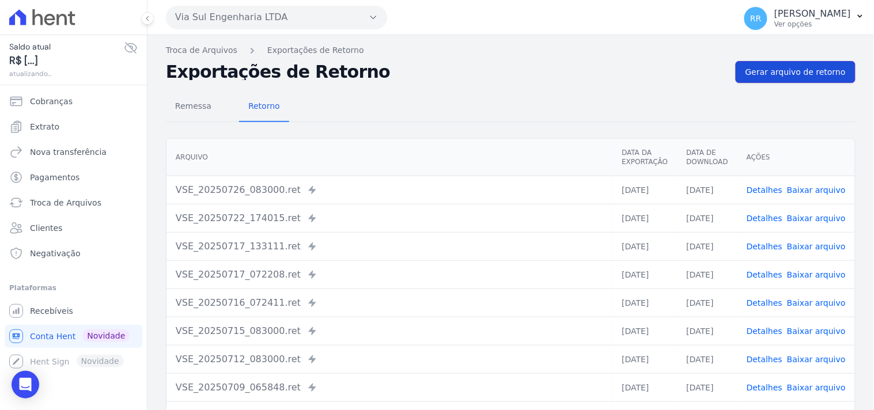
click at [779, 76] on span "Gerar arquivo de retorno" at bounding box center [796, 72] width 100 height 12
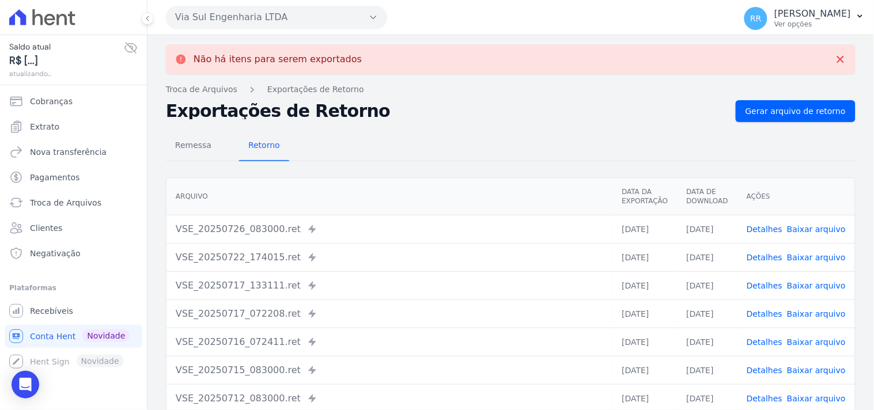
click at [327, 29] on div "Via Sul Engenharia LTDA Via Sul Engenharia AGUAS DE [GEOGRAPHIC_DATA] INCORPORA…" at bounding box center [448, 17] width 565 height 36
click at [327, 23] on button "Via Sul Engenharia LTDA" at bounding box center [276, 17] width 221 height 23
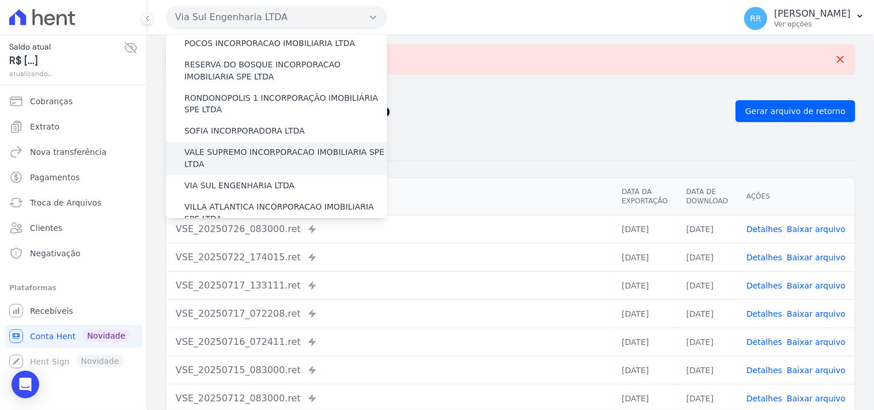
scroll to position [515, 0]
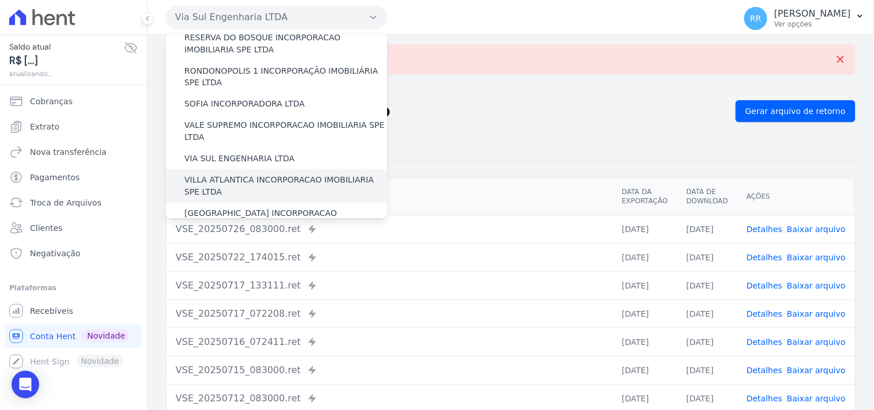
click at [239, 175] on label "VILLA ATLANTICA INCORPORACAO IMOBILIARIA SPE LTDA" at bounding box center [285, 187] width 203 height 24
click at [0, 0] on input "VILLA ATLANTICA INCORPORACAO IMOBILIARIA SPE LTDA" at bounding box center [0, 0] width 0 height 0
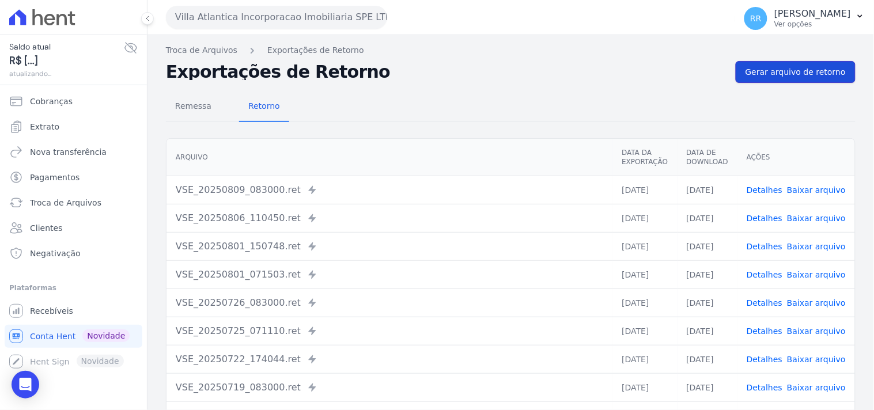
click at [777, 67] on span "Gerar arquivo de retorno" at bounding box center [796, 72] width 100 height 12
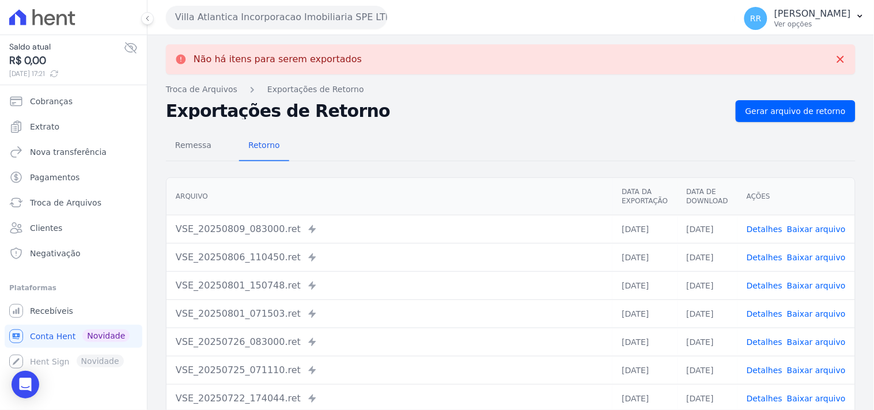
click at [300, 16] on button "Villa Atlantica Incorporacao Imobiliaria SPE LTDA" at bounding box center [276, 17] width 221 height 23
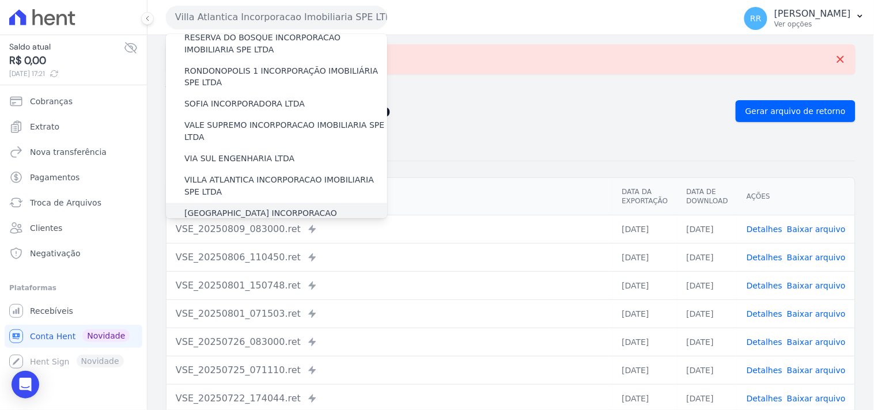
click at [241, 208] on label "[GEOGRAPHIC_DATA] INCORPORACAO IMOBILIARIA SPE LTDA" at bounding box center [285, 220] width 203 height 24
click at [0, 0] on input "[GEOGRAPHIC_DATA] INCORPORACAO IMOBILIARIA SPE LTDA" at bounding box center [0, 0] width 0 height 0
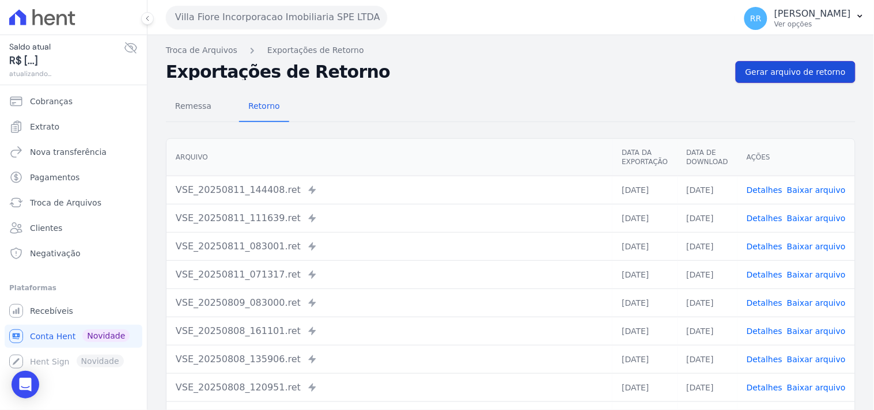
click at [787, 67] on span "Gerar arquivo de retorno" at bounding box center [796, 72] width 100 height 12
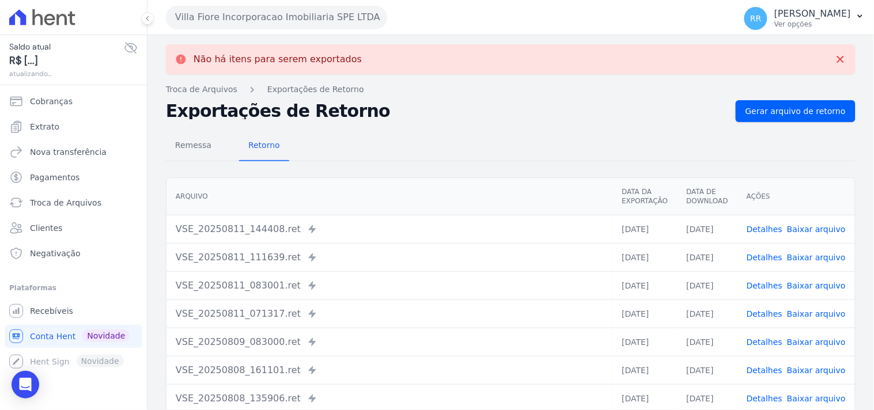
click at [346, 21] on button "Villa Fiore Incorporacao Imobiliaria SPE LTDA" at bounding box center [276, 17] width 221 height 23
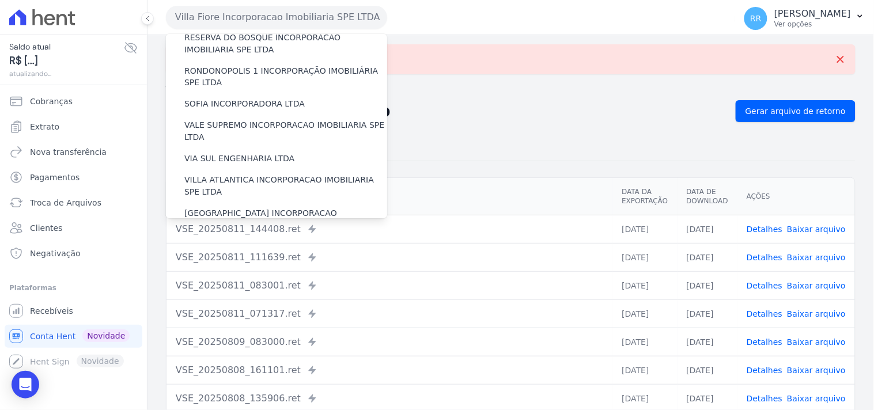
click at [249, 241] on label "VILLA TROPICAL INCORPORAÇÃO IMOBILIÁRIA SPE LTDA" at bounding box center [285, 253] width 203 height 24
click at [0, 0] on input "VILLA TROPICAL INCORPORAÇÃO IMOBILIÁRIA SPE LTDA" at bounding box center [0, 0] width 0 height 0
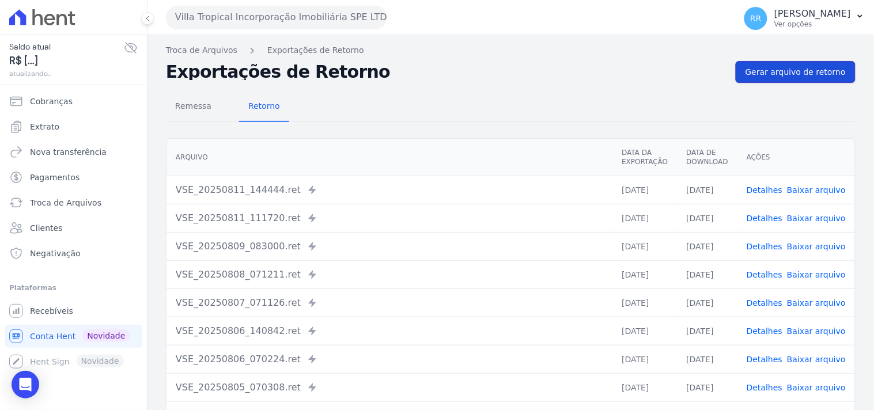
click at [761, 72] on span "Gerar arquivo de retorno" at bounding box center [796, 72] width 100 height 12
